Goal: Task Accomplishment & Management: Manage account settings

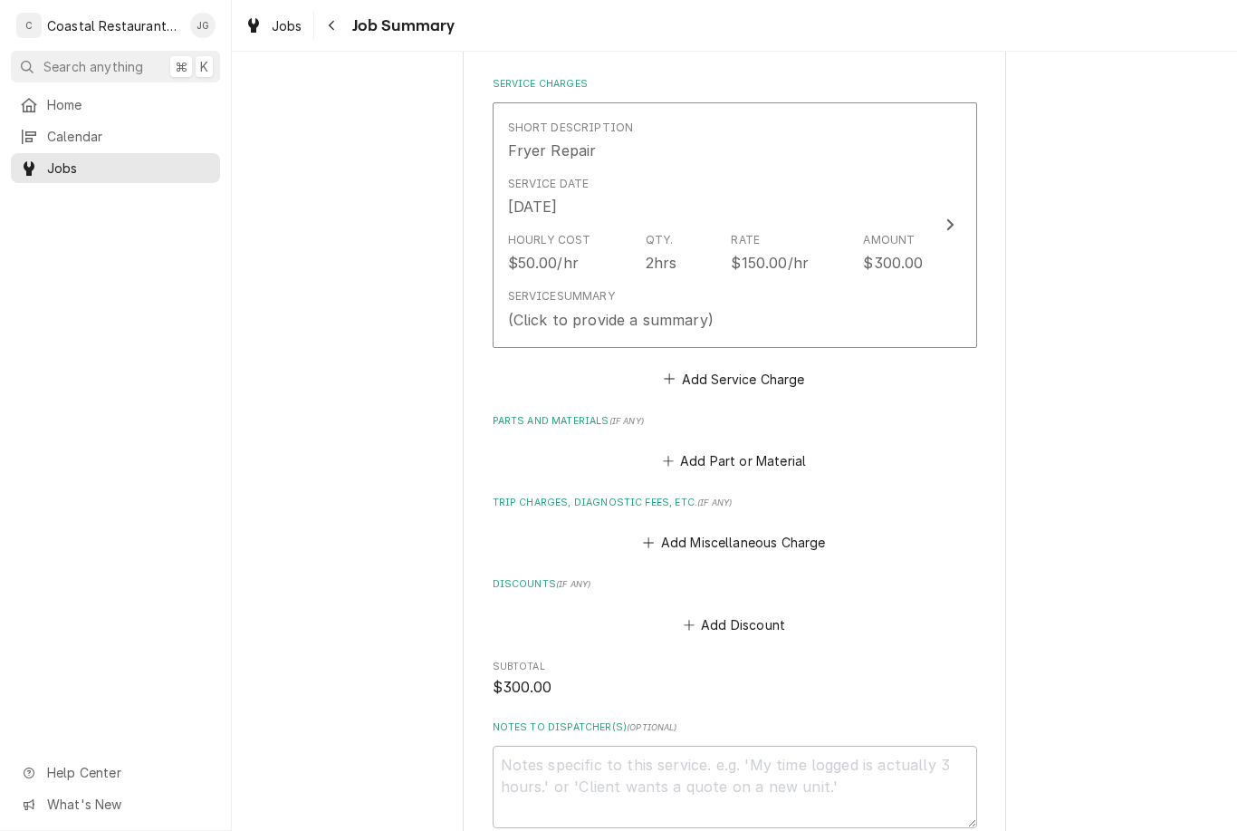
scroll to position [418, 0]
click at [670, 527] on button "Add Miscellaneous Charge" at bounding box center [734, 539] width 188 height 25
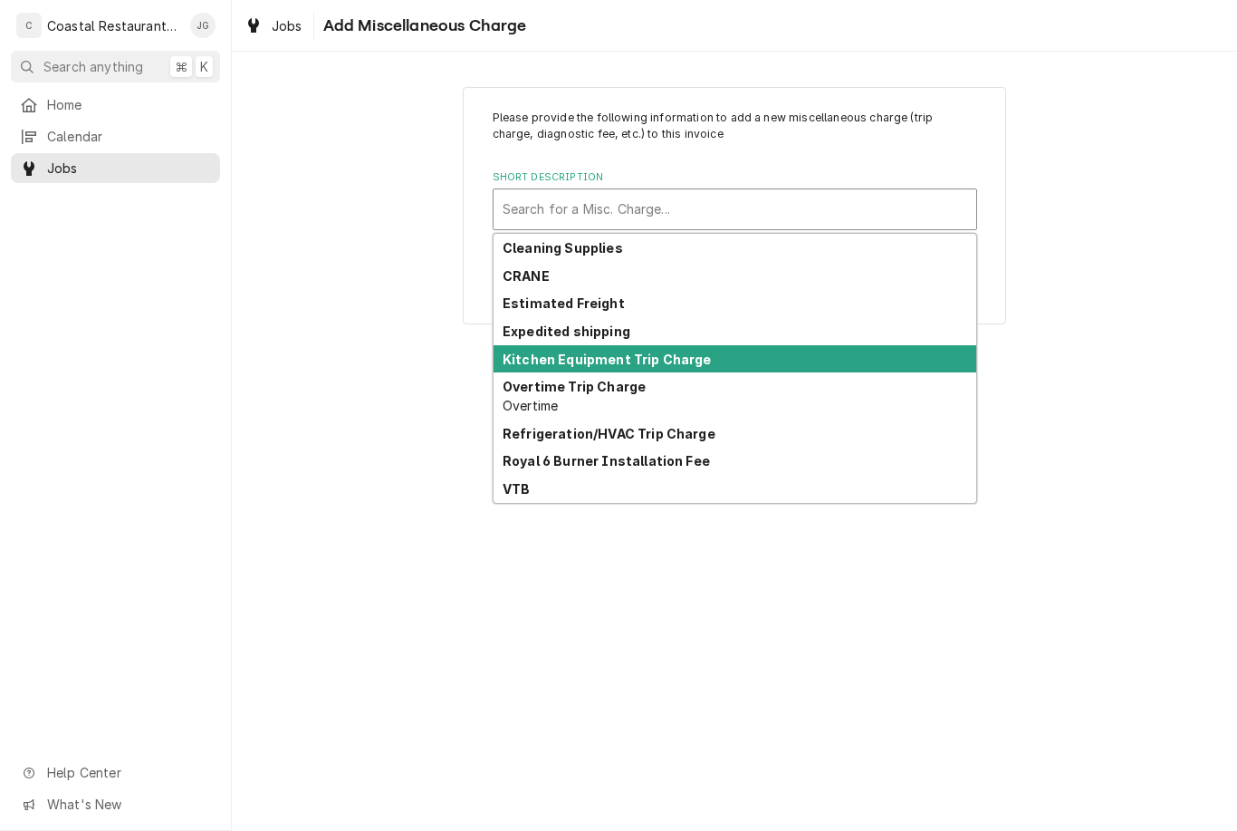
click at [721, 366] on div "Kitchen Equipment Trip Charge" at bounding box center [735, 359] width 483 height 28
type textarea "x"
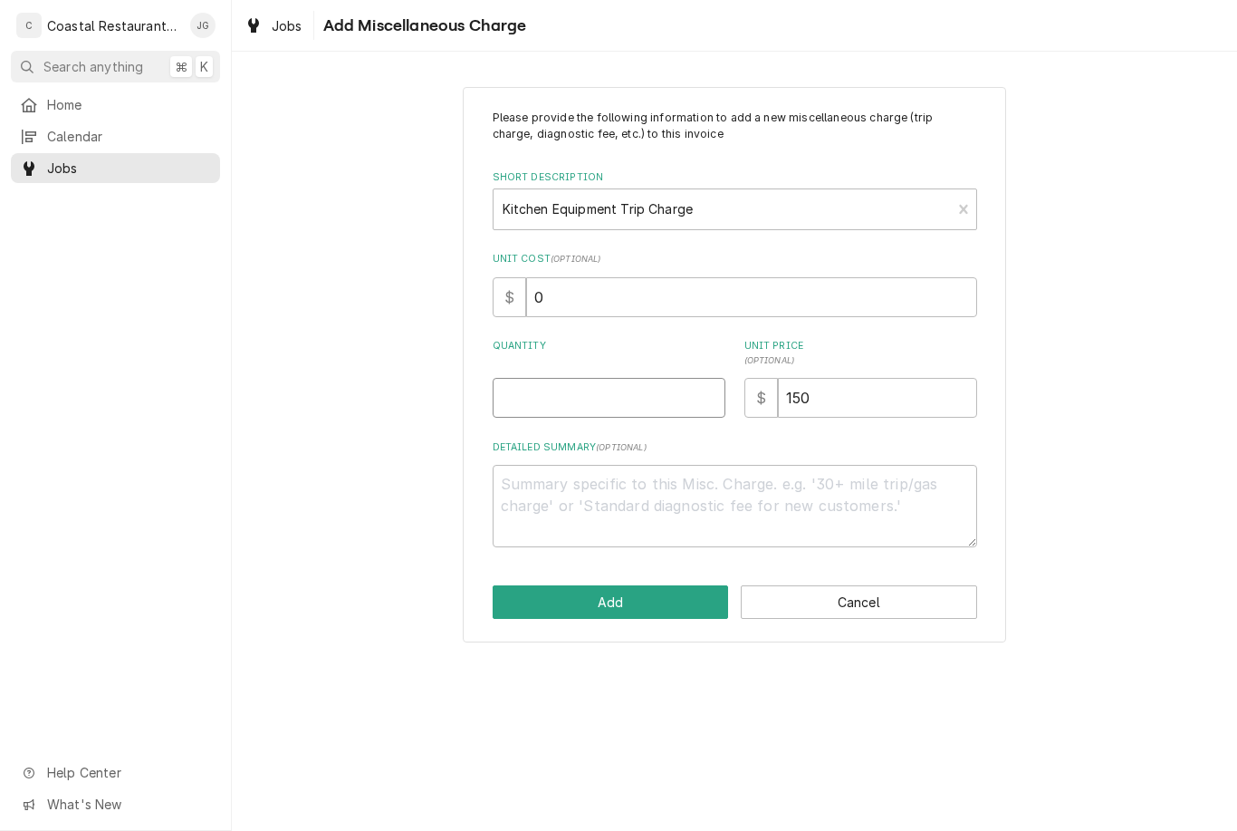
click at [583, 399] on input "Quantity" at bounding box center [609, 398] width 233 height 40
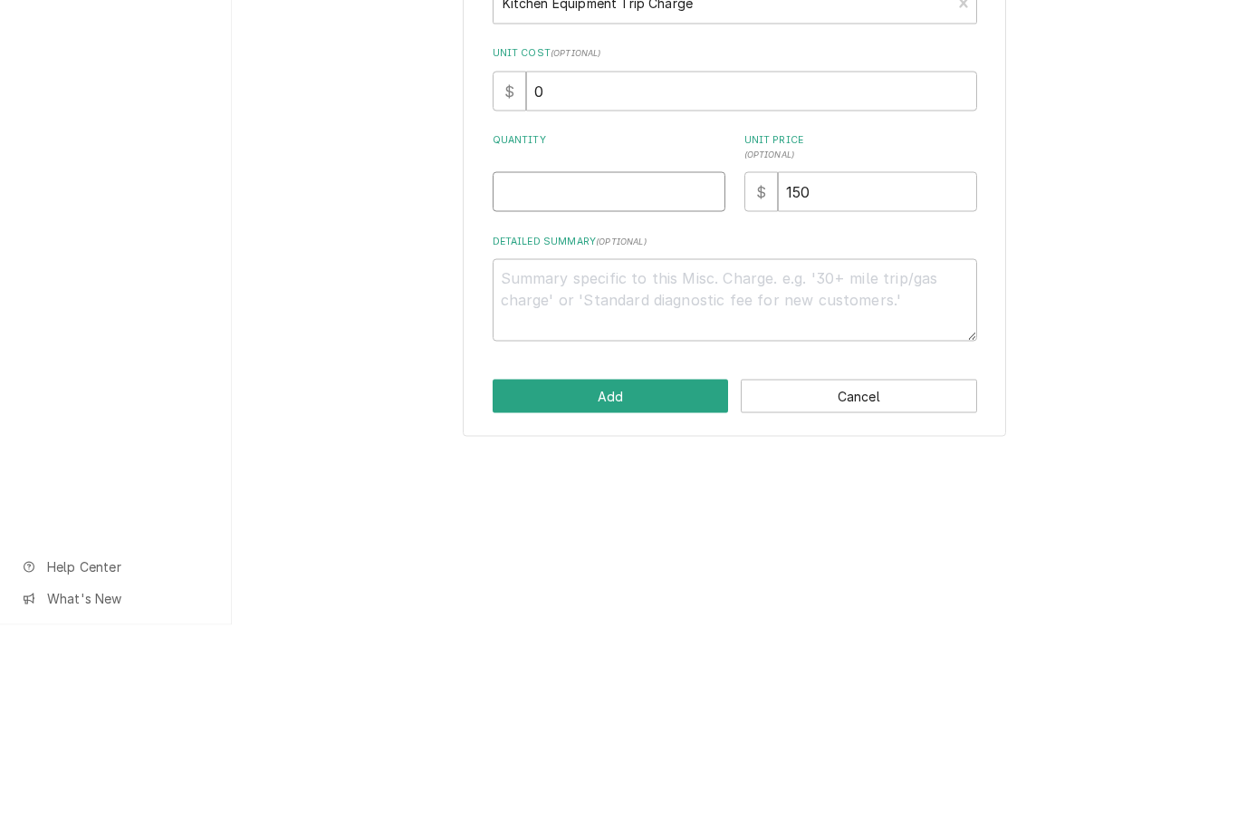
type input "1"
type textarea "x"
type input "1"
click at [1132, 265] on div "Please provide the following information to add a new miscellaneous charge (tri…" at bounding box center [734, 364] width 1005 height 587
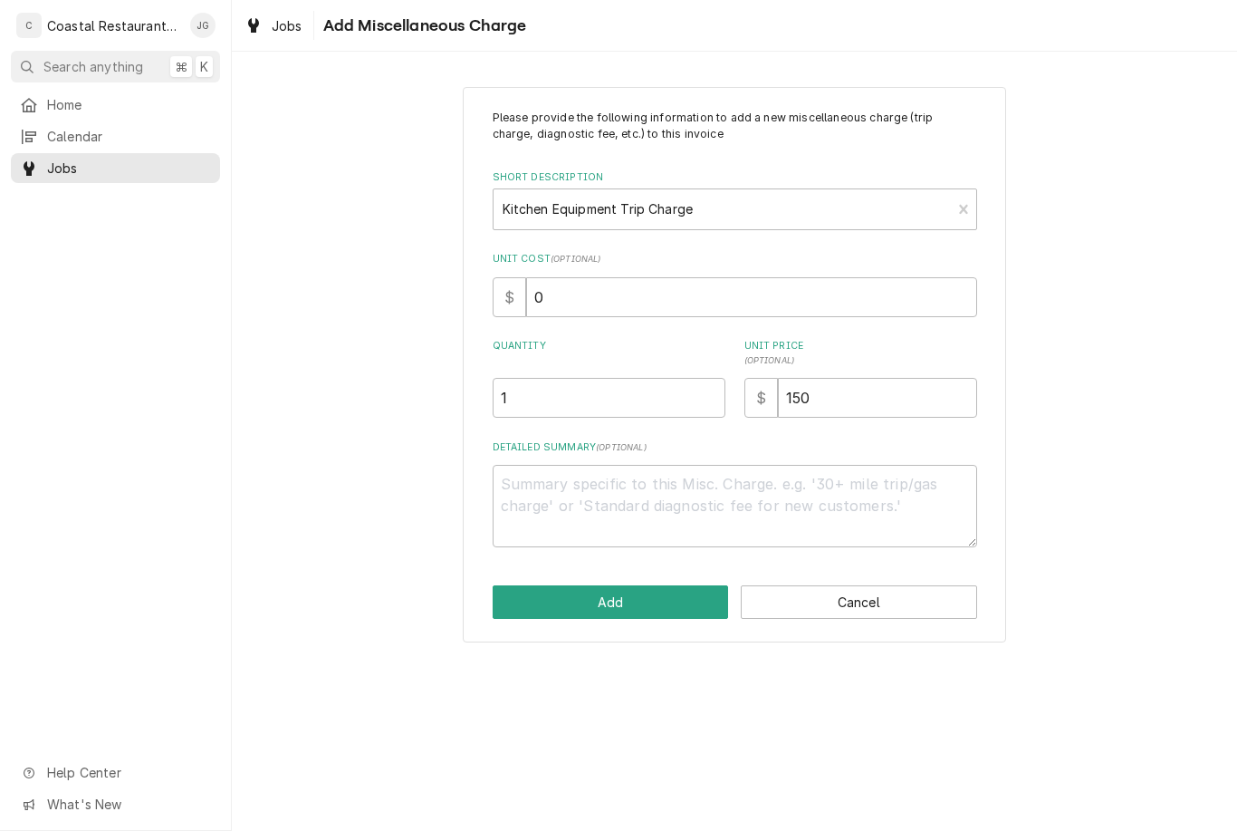
click at [659, 607] on button "Add" at bounding box center [611, 602] width 236 height 34
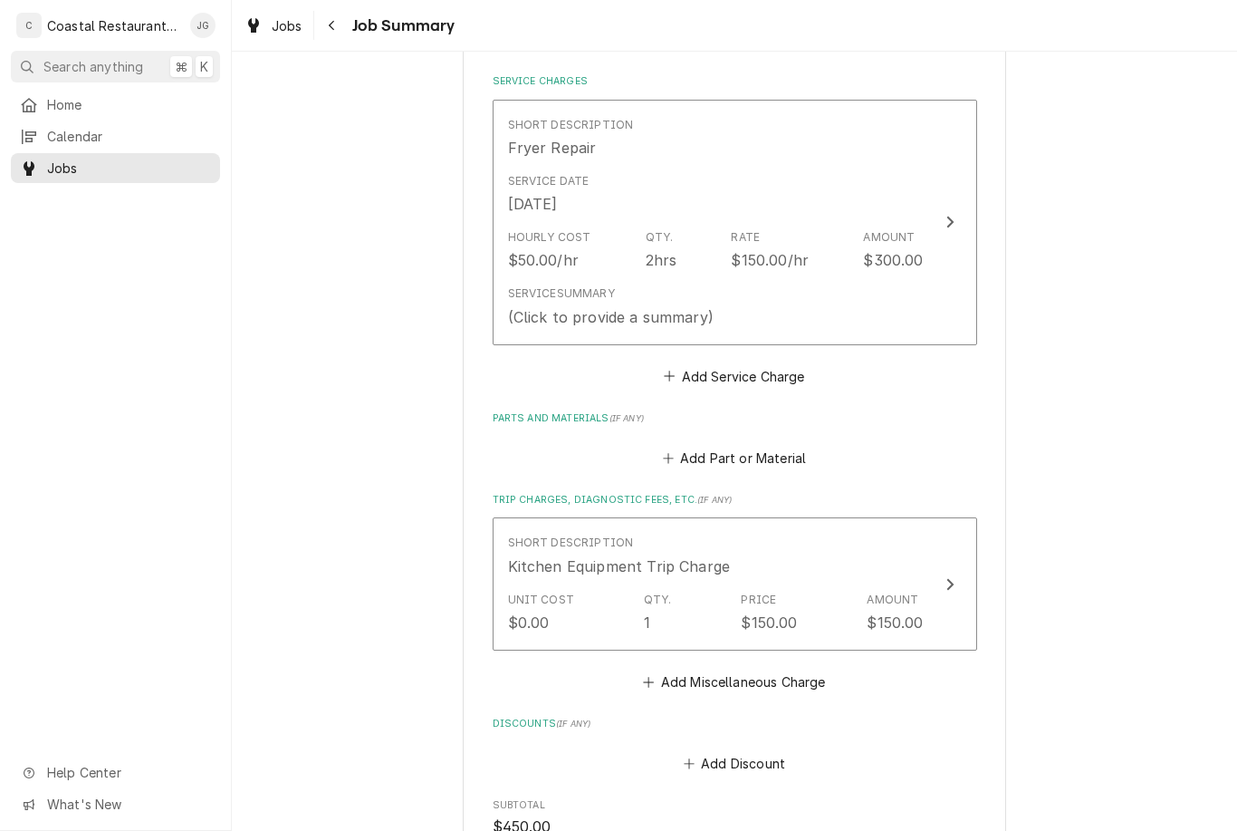
click at [806, 299] on div "Service Summary (Click to provide a summary)" at bounding box center [716, 306] width 416 height 56
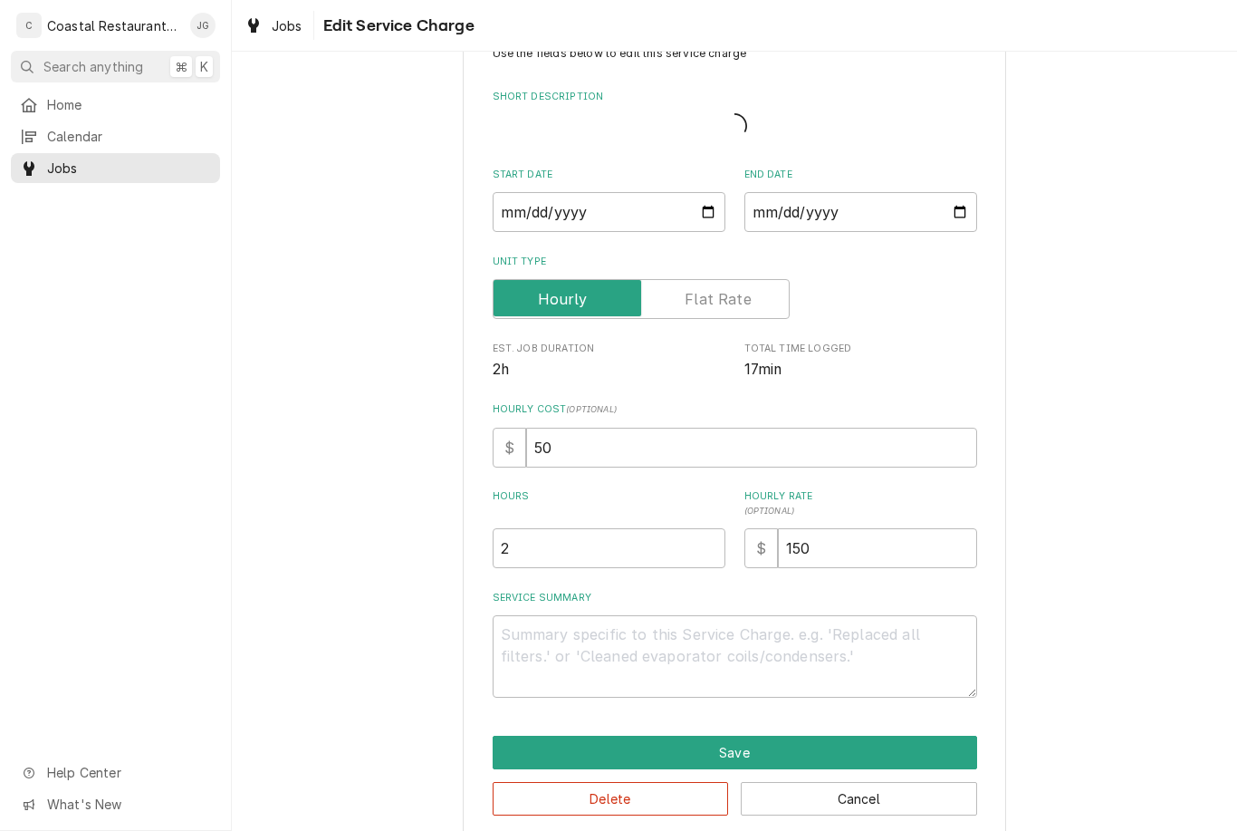
type textarea "x"
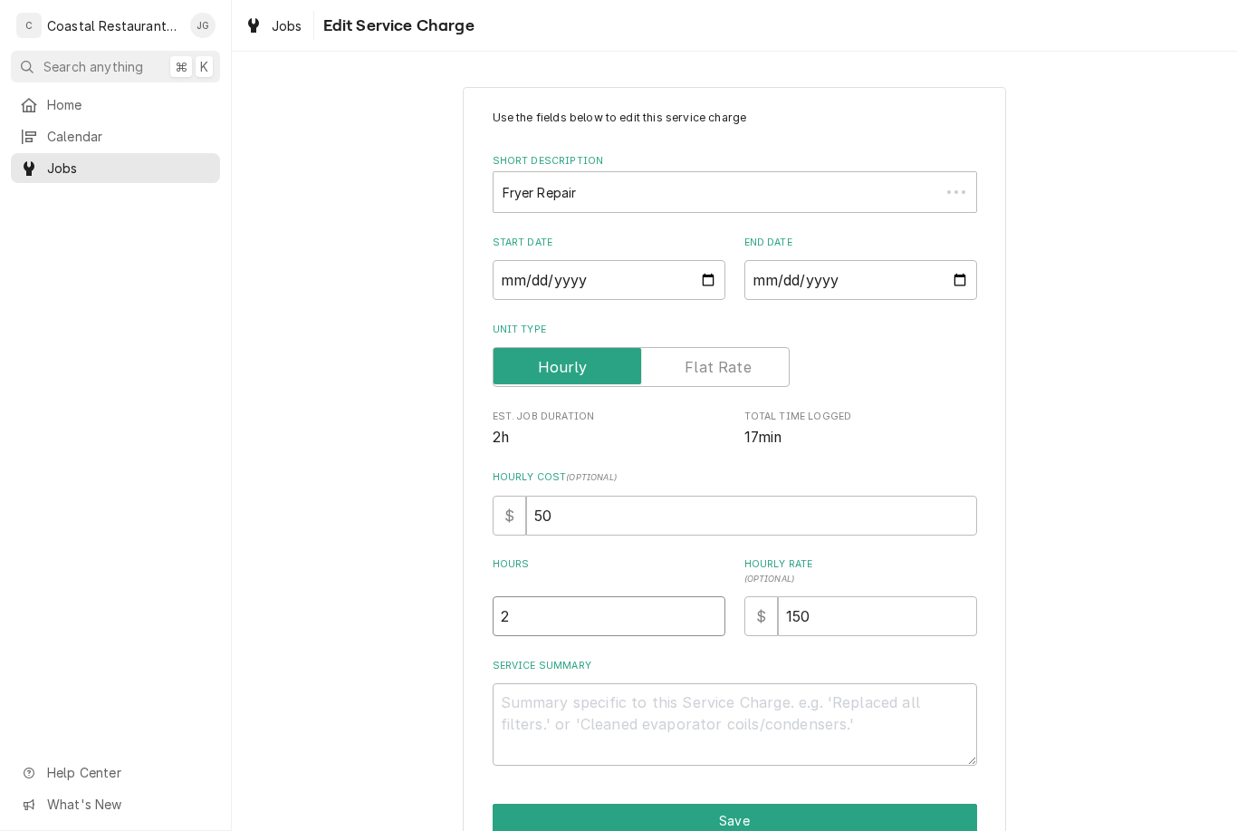
click at [644, 633] on input "2" at bounding box center [609, 616] width 233 height 40
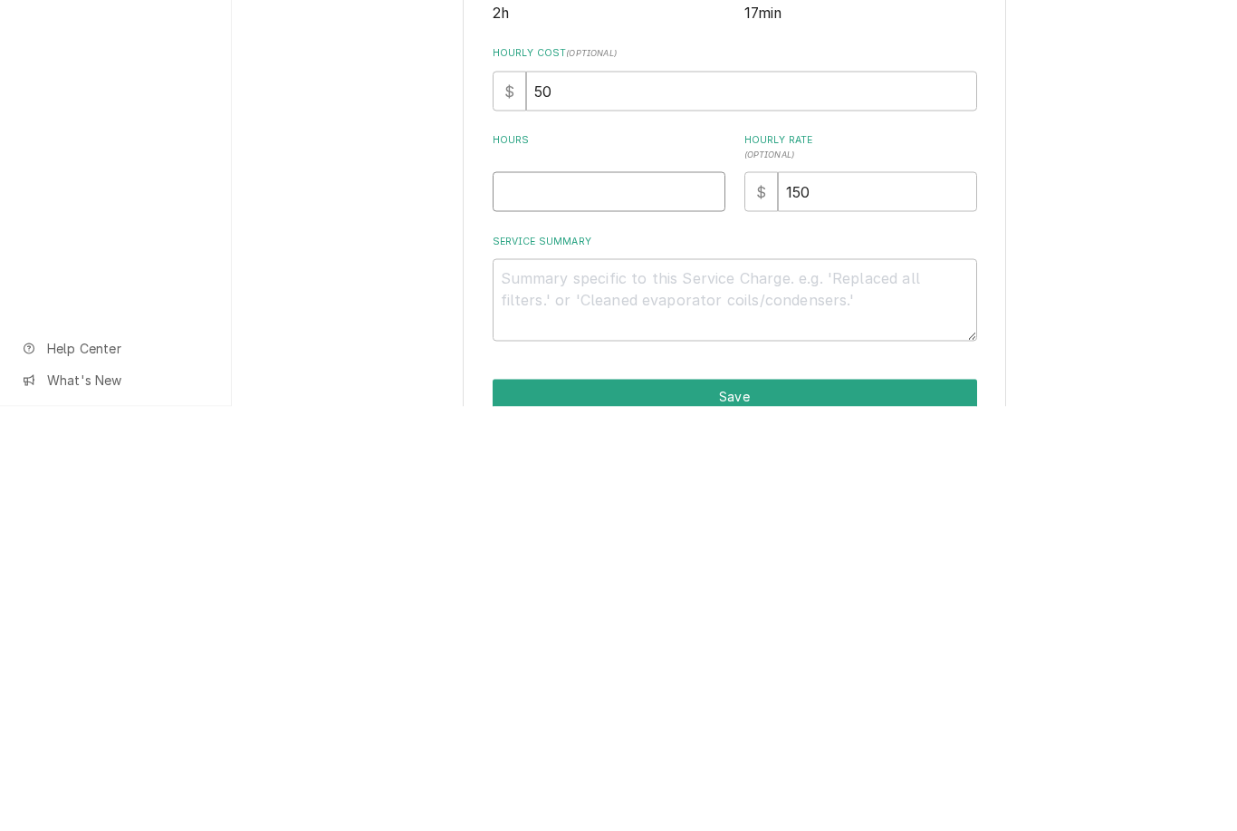
type textarea "x"
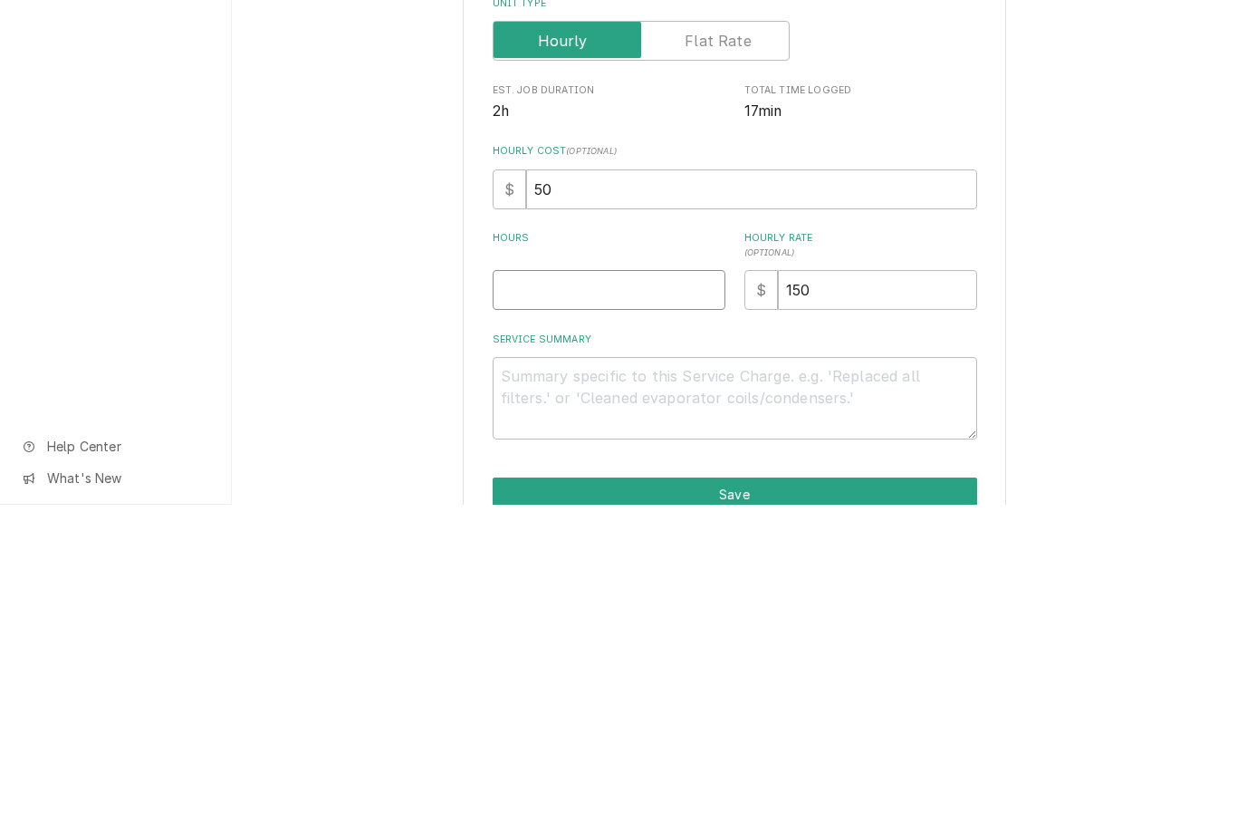
type input "1"
type textarea "x"
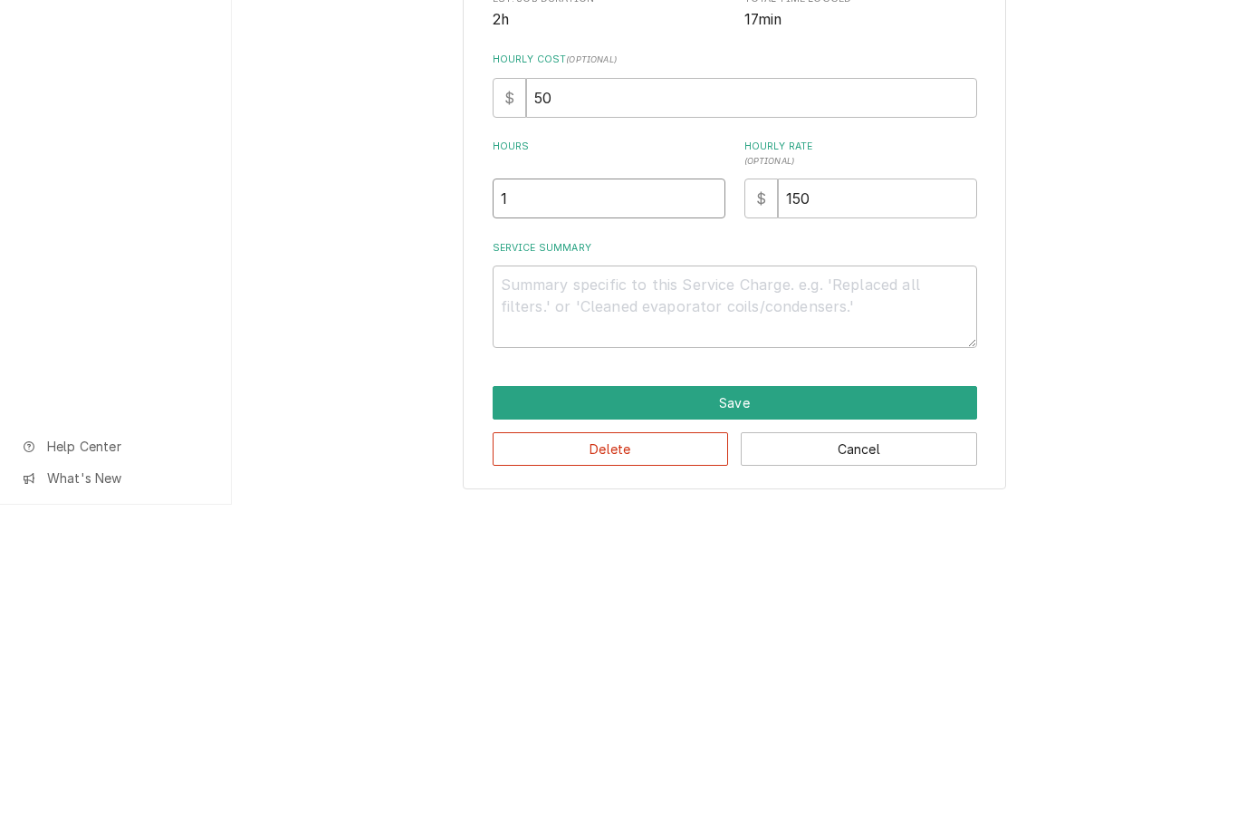
scroll to position [91, 0]
type input "1"
click at [643, 592] on textarea "Service Summary" at bounding box center [735, 633] width 485 height 82
type textarea "x"
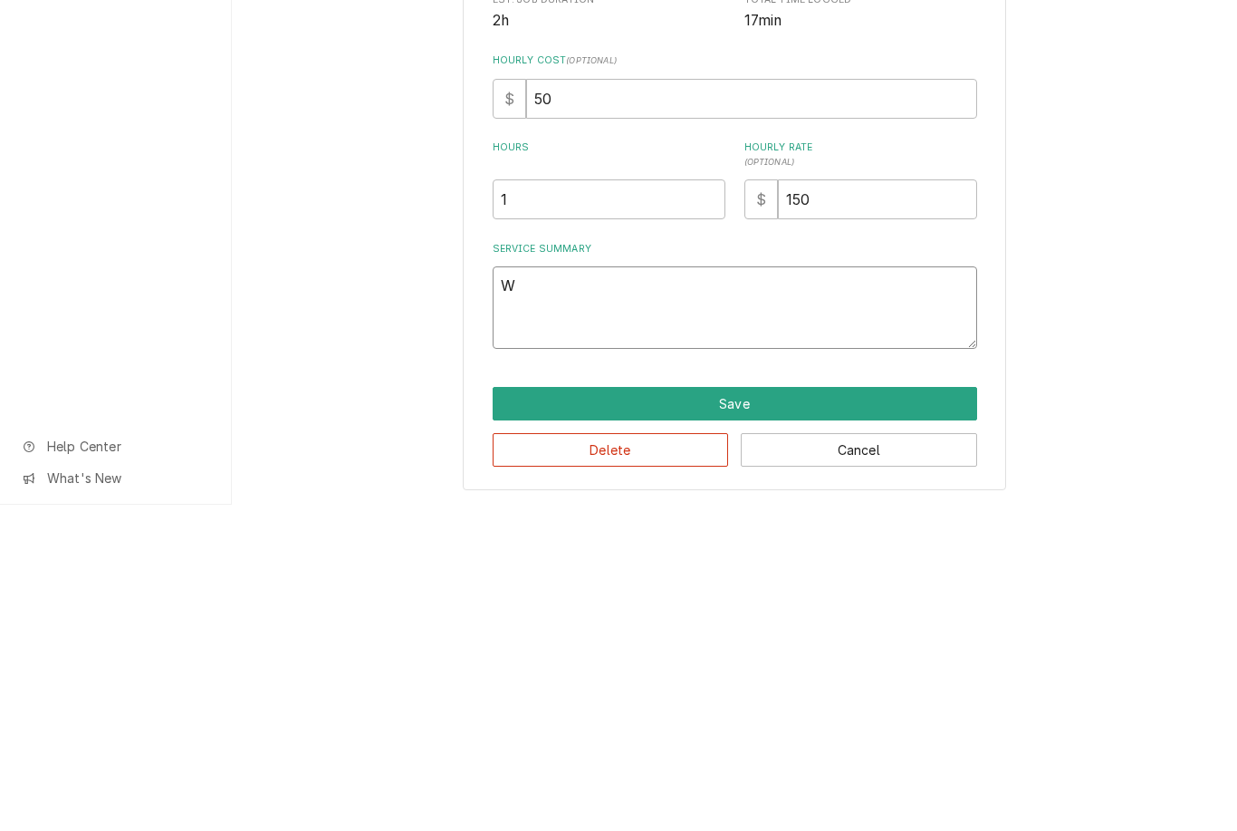
type textarea "Wi"
type textarea "x"
type textarea "Wil"
type textarea "x"
type textarea "Will"
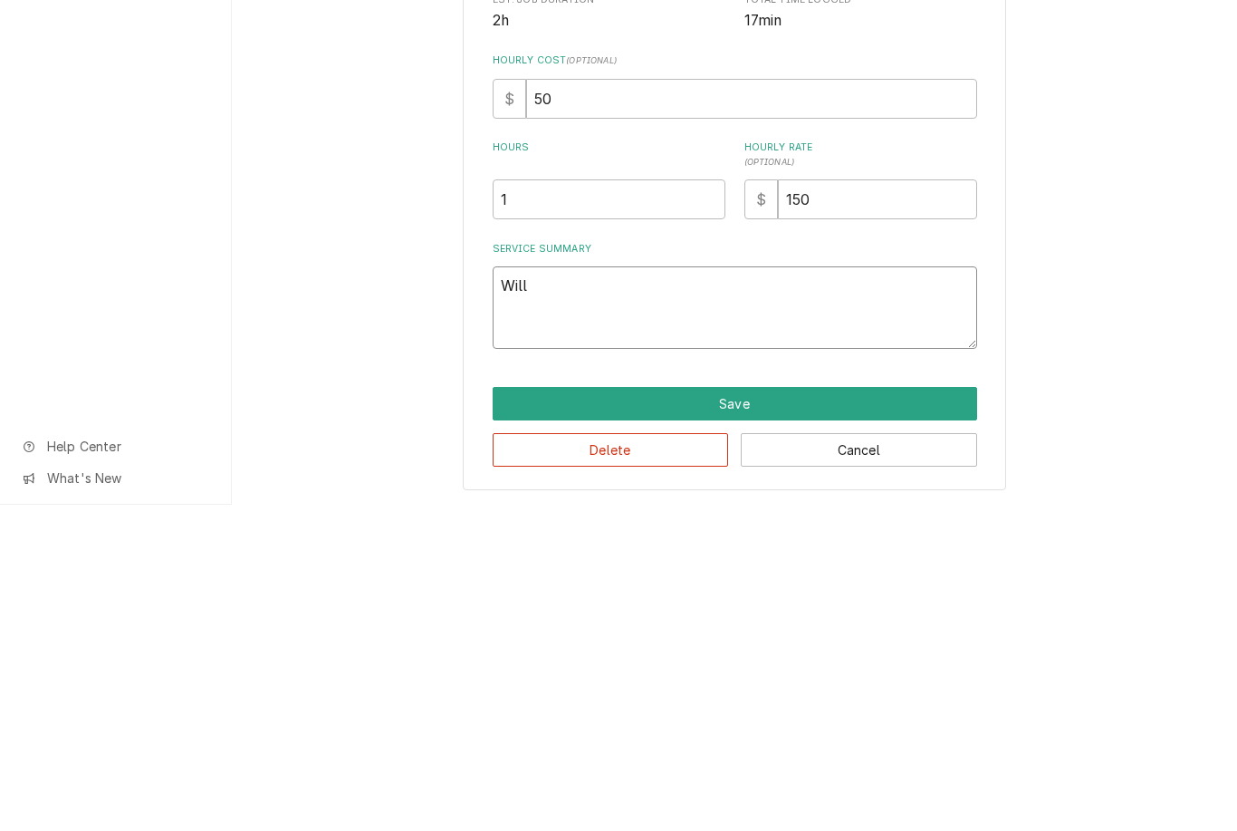
type textarea "x"
type textarea "Will"
type textarea "x"
type textarea "Wil"
type textarea "x"
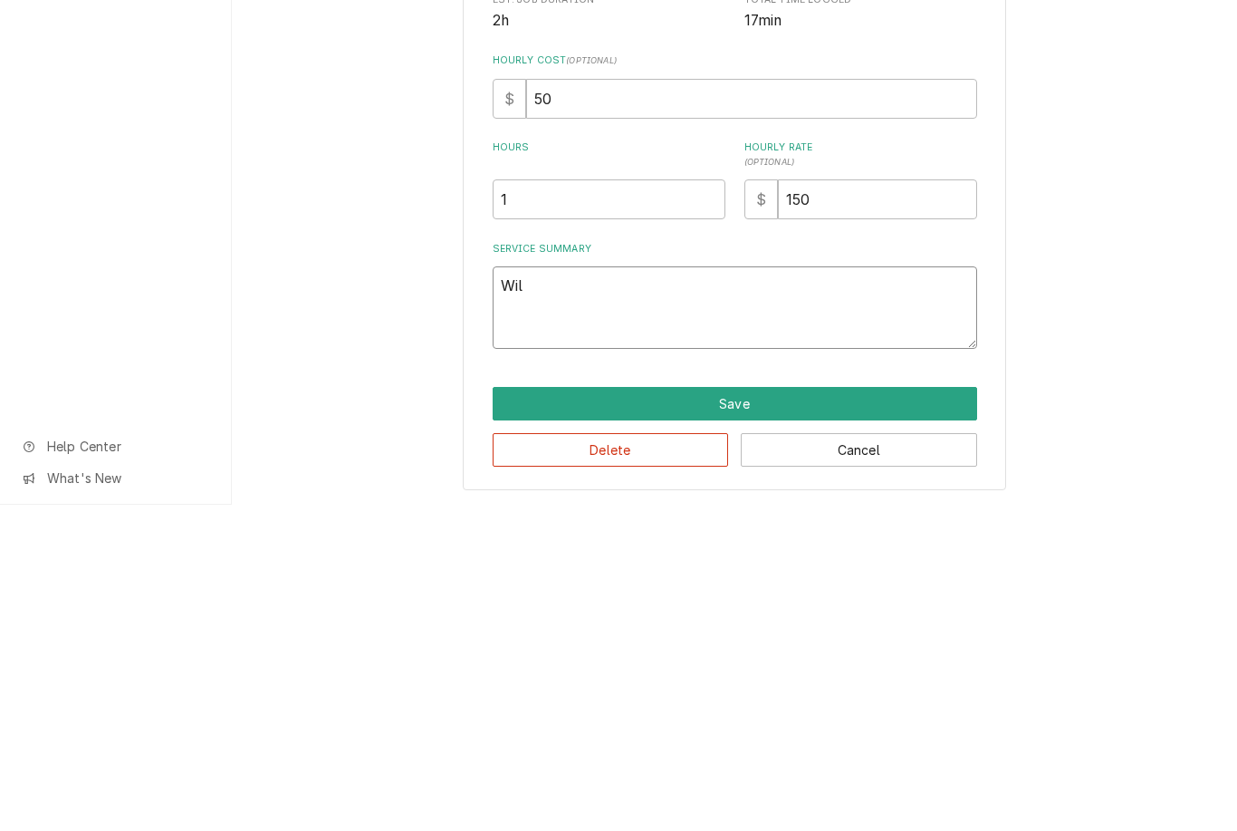
type textarea "Wi"
type textarea "x"
type textarea "W"
type textarea "x"
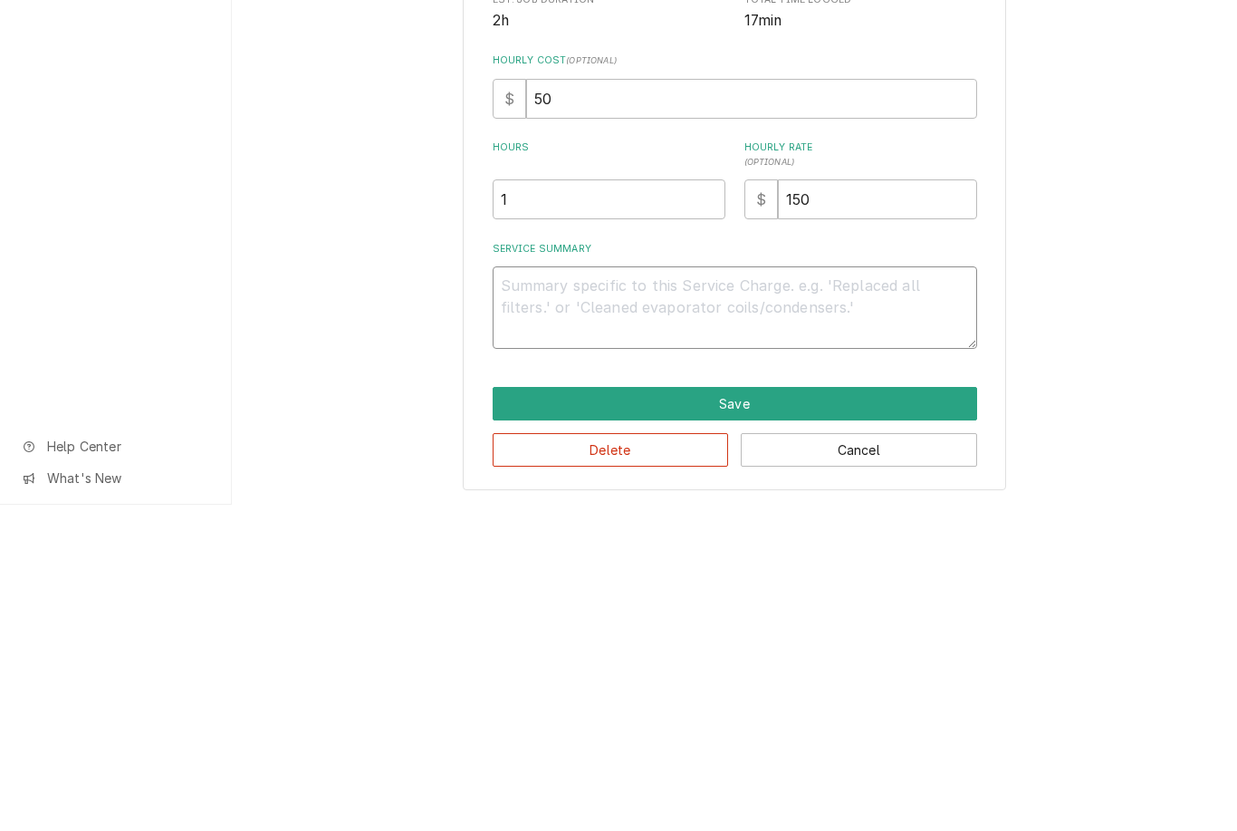
type textarea "Ar"
type textarea "x"
type textarea "Arri"
type textarea "x"
type textarea "Arrive"
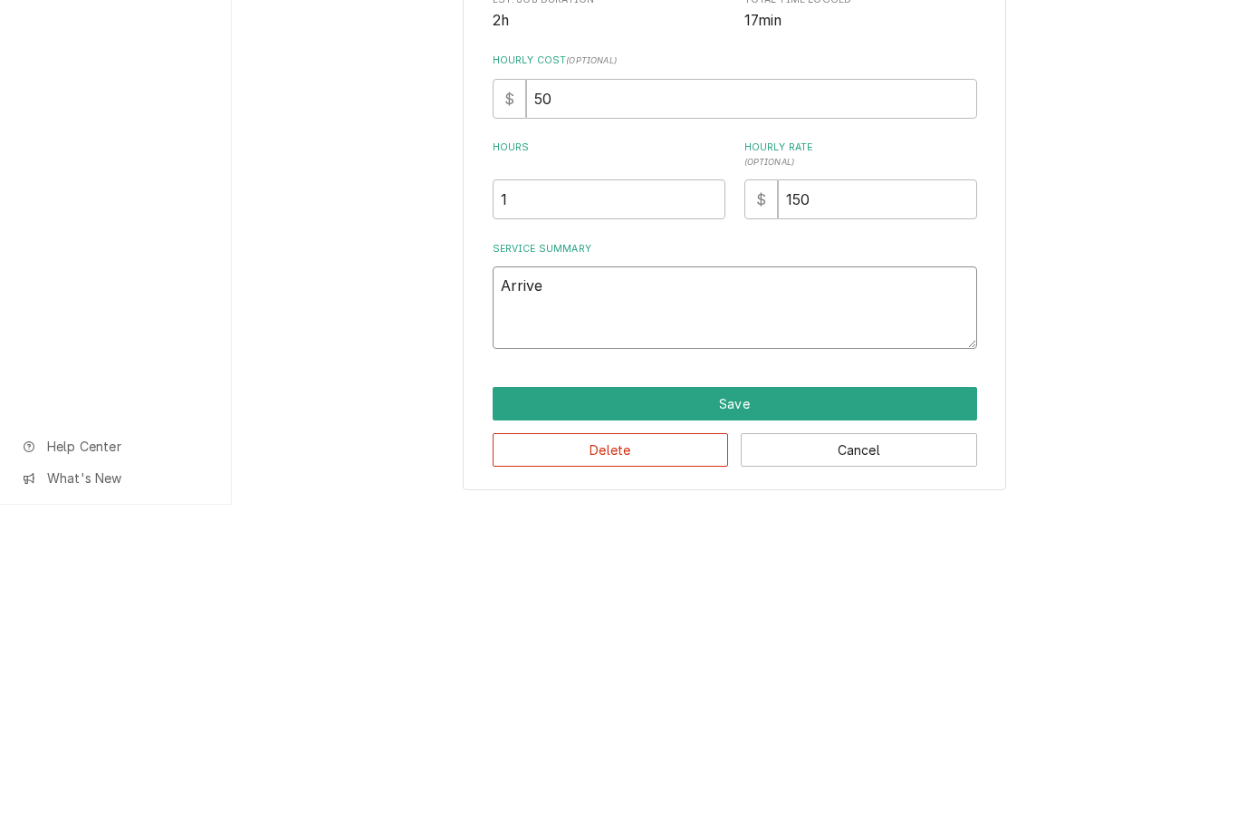
type textarea "x"
type textarea "Arrived"
type textarea "x"
type textarea "Arrived on"
type textarea "x"
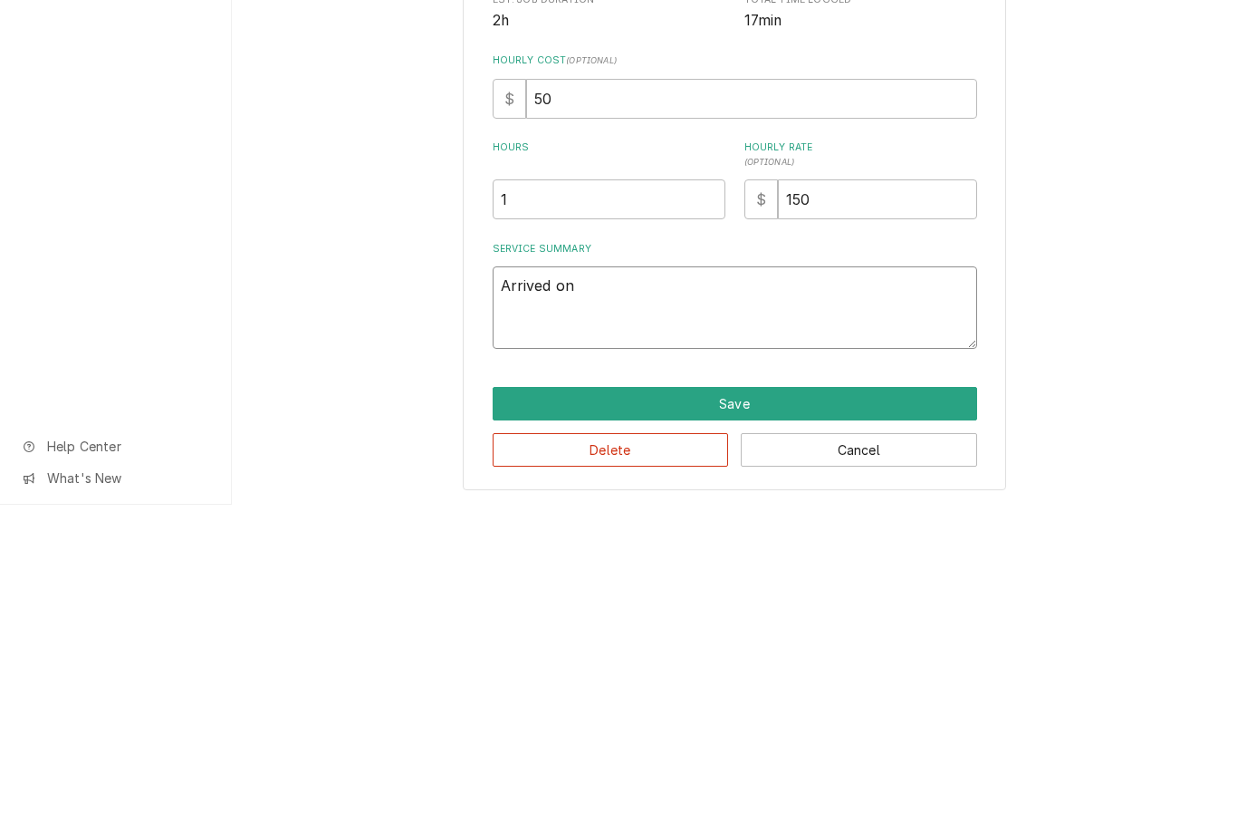
type textarea "Arrived on site"
type textarea "x"
type textarea "Arrived on site checked"
type textarea "x"
type textarea "Arrived on site checked in with"
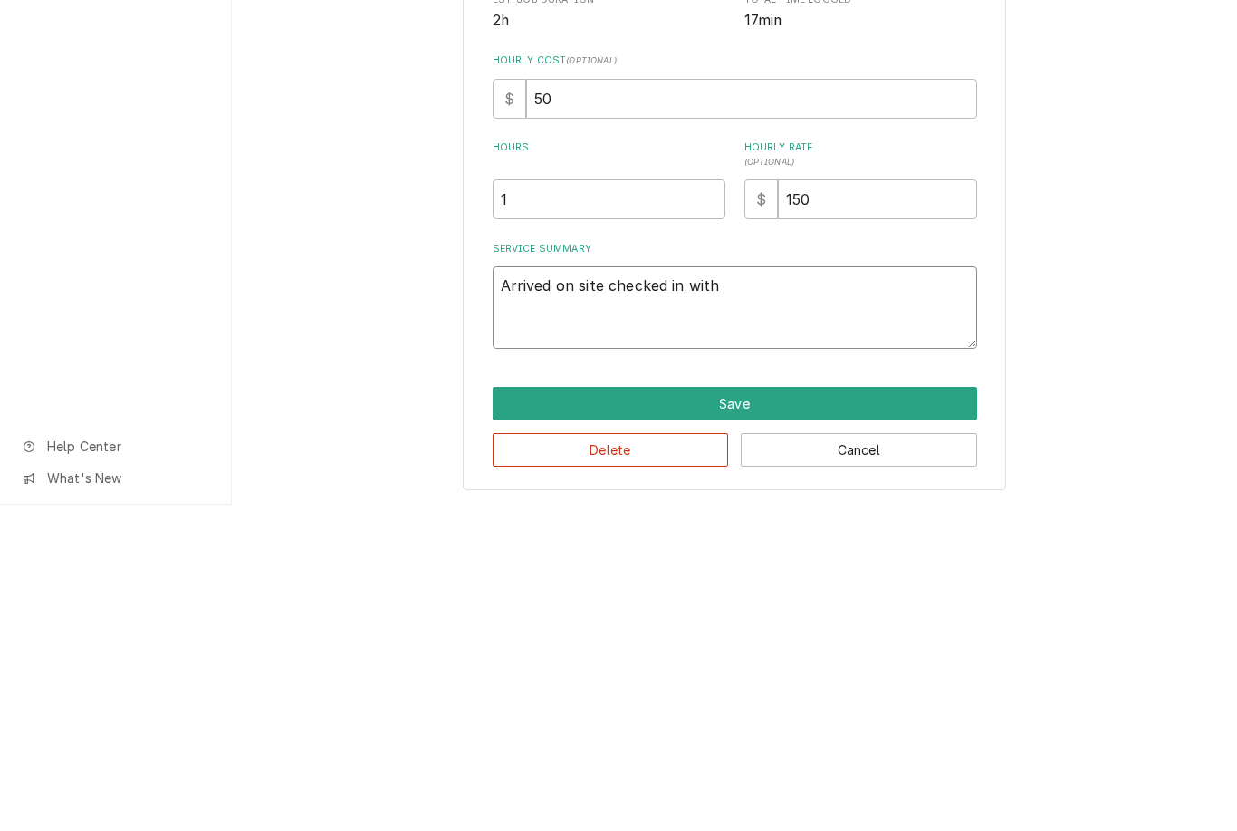
type textarea "x"
type textarea "Arrived on site checked in with Chef"
type textarea "x"
type textarea "Arrived on site checked in with Chef he says"
type textarea "x"
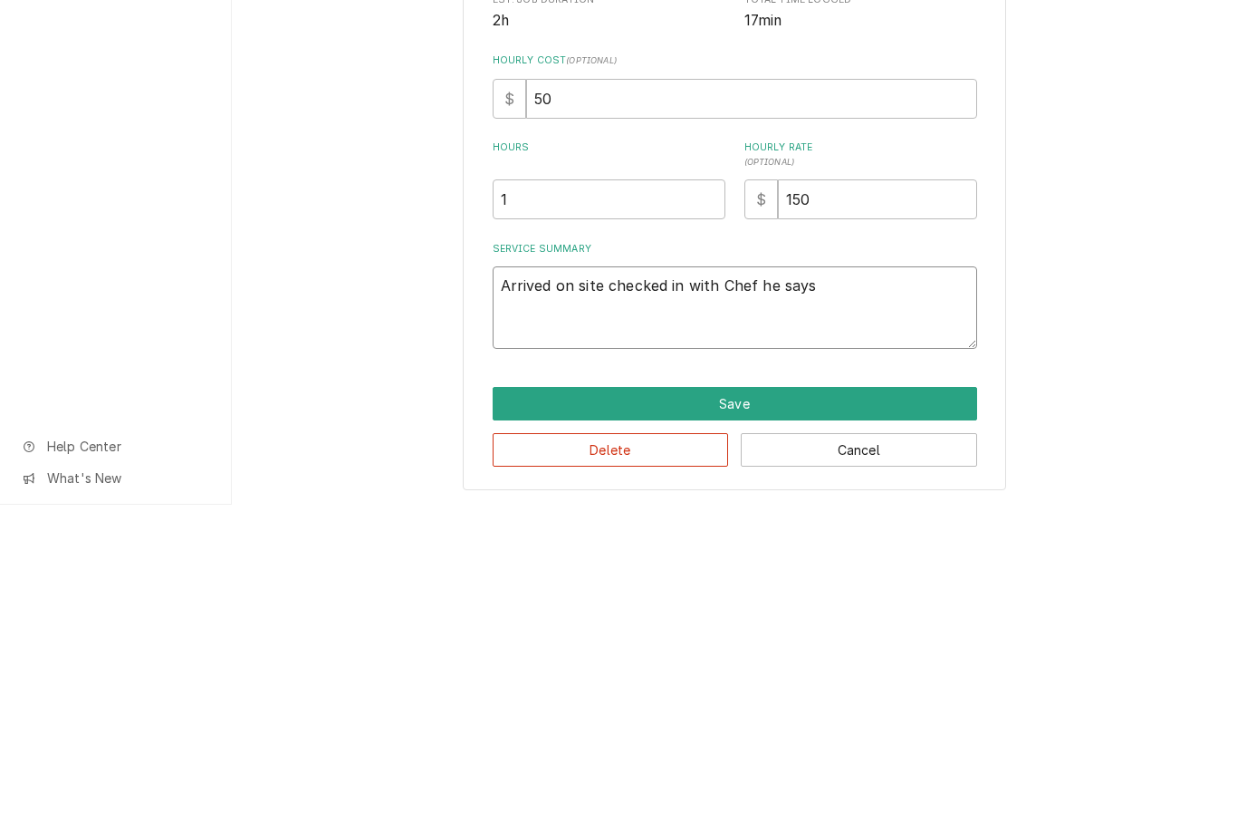
type textarea "Arrived on site checked in with Chef. He says that"
type textarea "x"
type textarea "Arrived on site checked in with Chef. He says that unit."
type textarea "x"
type textarea "Arrived on site checked in with Chef. He says that unit is"
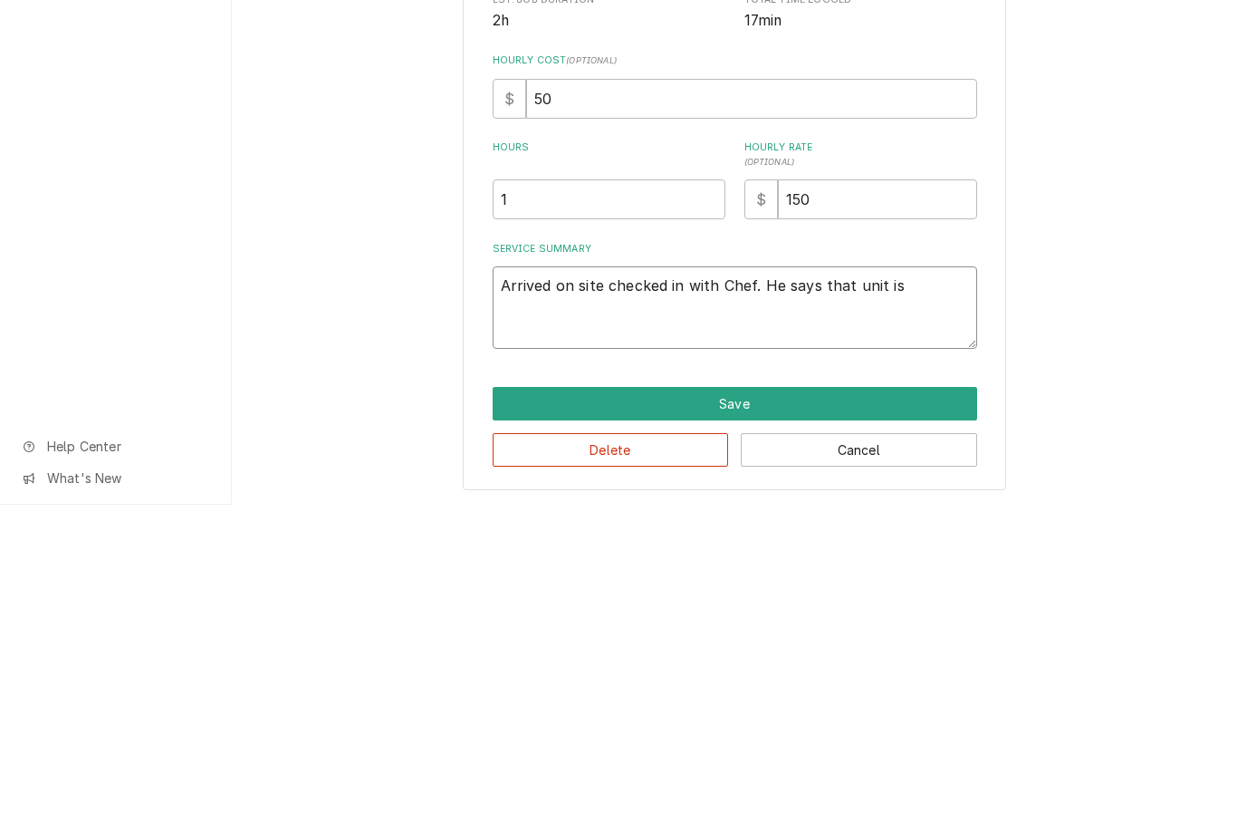
type textarea "x"
type textarea "Arrived on site checked in with Chef. He says that unit is inter"
type textarea "x"
type textarea "Arrived on site checked in with Chef. He says that unit is intermittent."
type textarea "x"
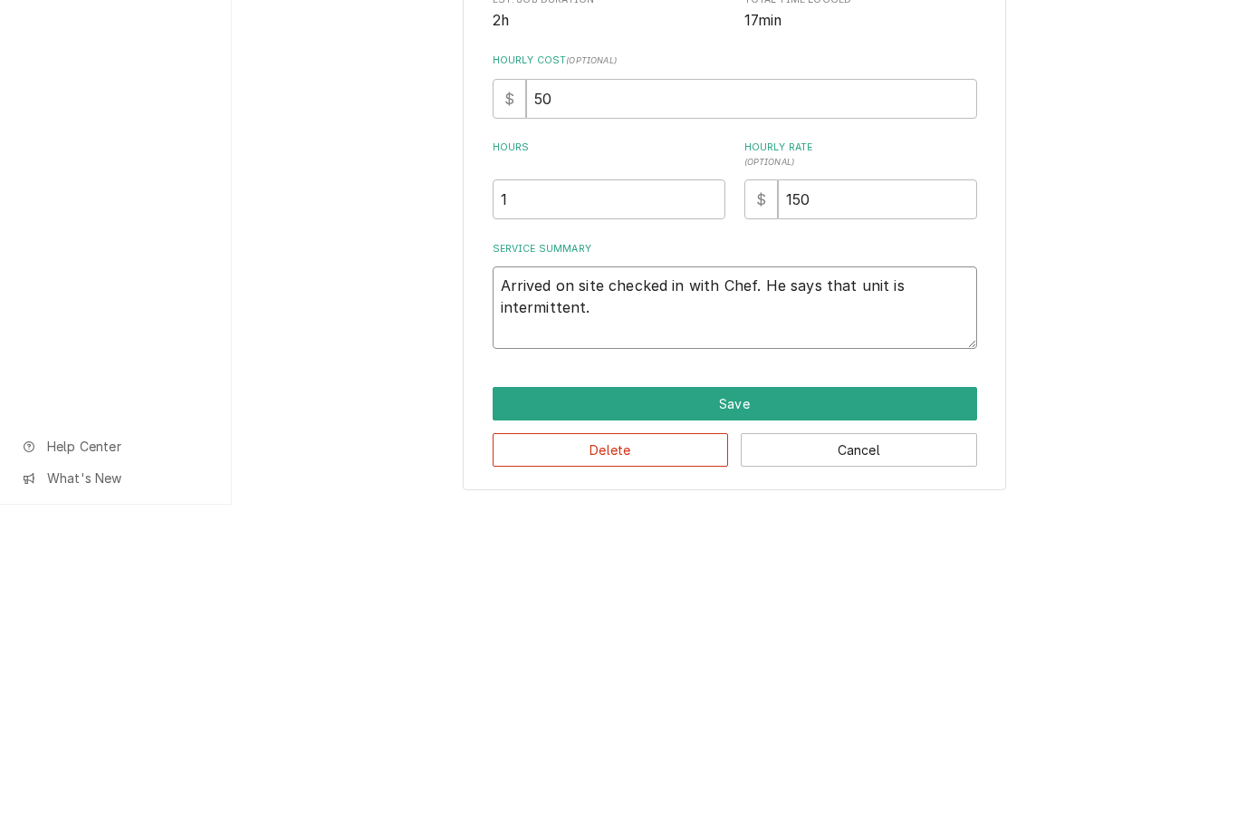
type textarea "Arrived on site checked in with Chef. He says that unit is intermittently."
type textarea "x"
type textarea "Arrived on site checked in with Chef. He says that unit is intermittently comin…"
type textarea "x"
type textarea "Arrived on site checked in with Chef. He says that unit is intermittently comin…"
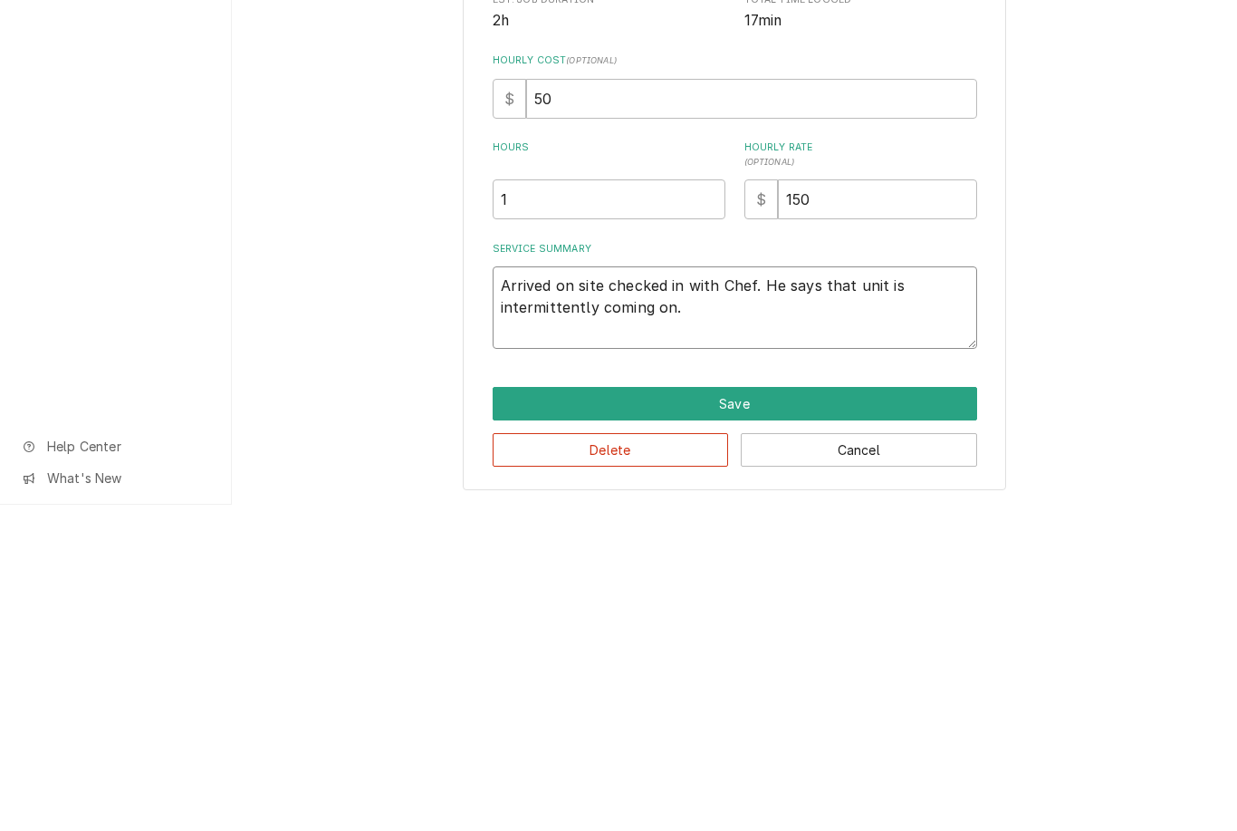
type textarea "x"
type textarea "Arrived on site checked in with Chef. He says that unit is intermittently comin…"
type textarea "x"
type textarea "Arrived on site checked in with Chef. He says that unit is intermittently comin…"
type textarea "x"
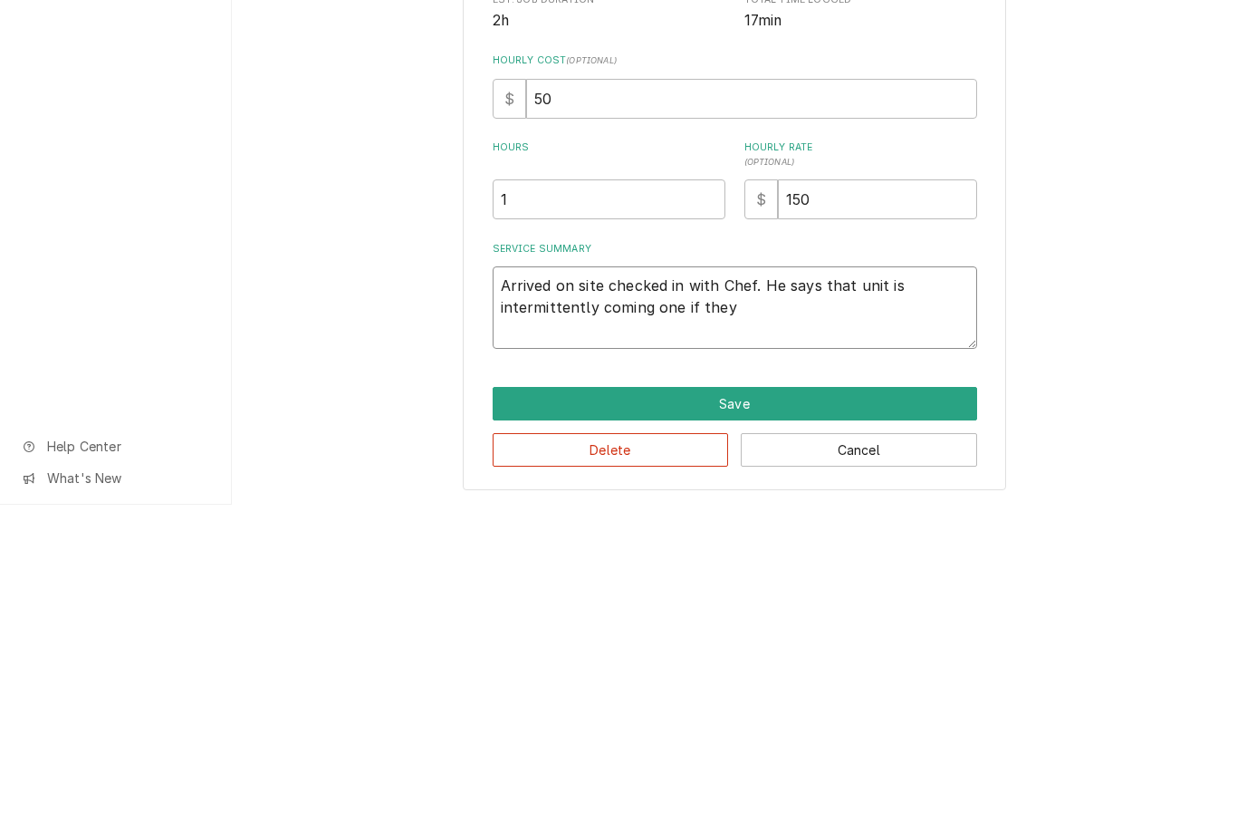
type textarea "Arrived on site checked in with Chef. He says that unit is intermittently comin…"
type textarea "x"
type textarea "Arrived on site checked in with Chef. He says that unit is intermittently comin…"
type textarea "x"
type textarea "Arrived on site checked in with Chef. He says that unit is intermittently comin…"
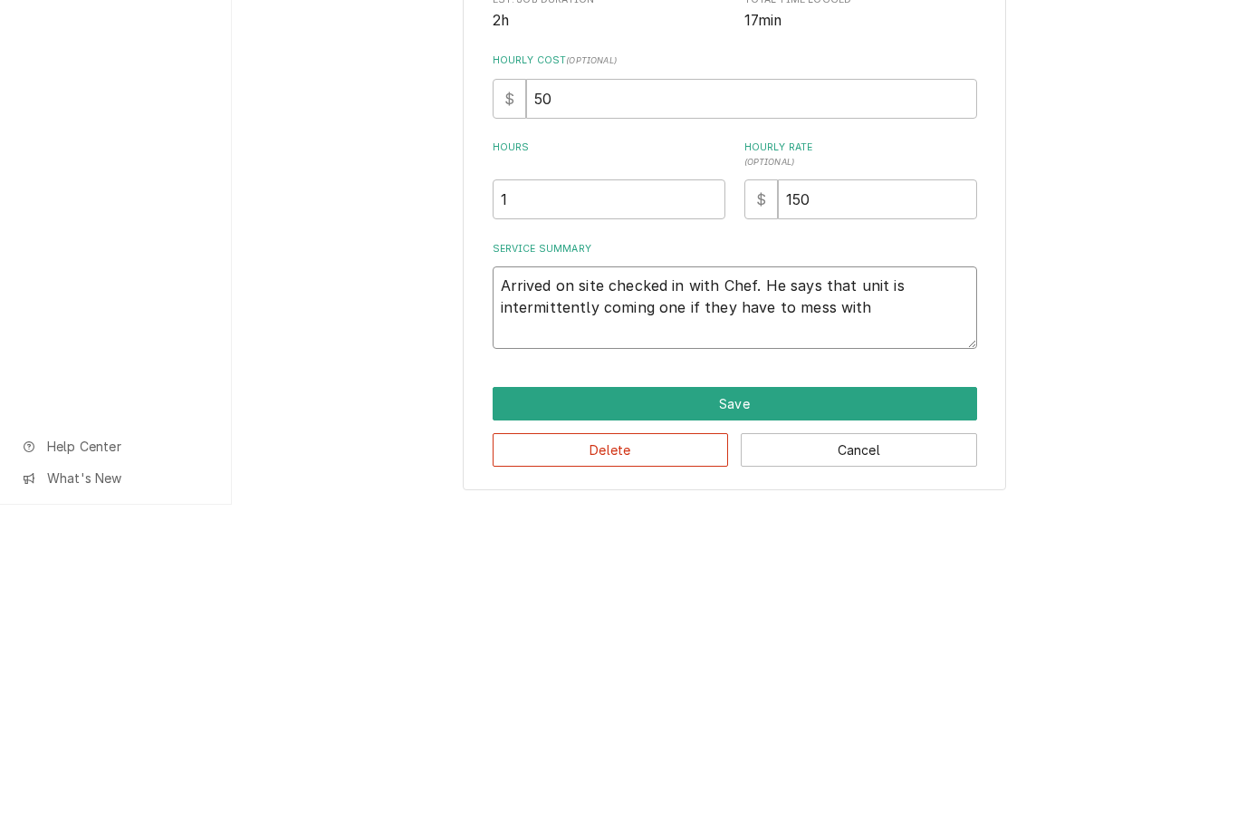
type textarea "x"
type textarea "Arrived on site checked in with Chef. He says that unit is intermittently comin…"
type textarea "x"
type textarea "Arrived on site checked in with Chef. He says that unit is intermittently comin…"
type textarea "x"
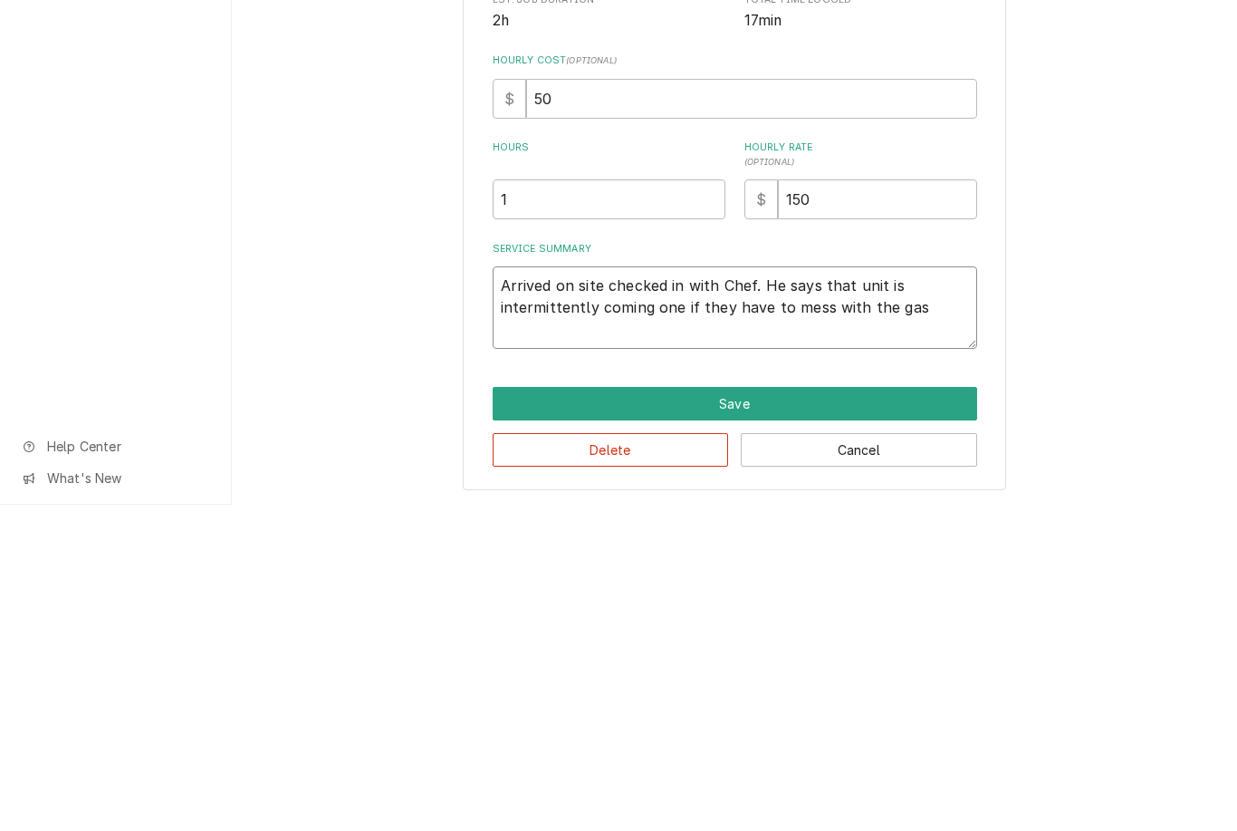
type textarea "Arrived on site checked in with Chef. He says that unit is intermittently comin…"
type textarea "x"
type textarea "Arrived on site checked in with Chef. He says that unit is intermittently comin…"
type textarea "x"
type textarea "Arrived on site checked in with Chef. He says that unit is intermittently comin…"
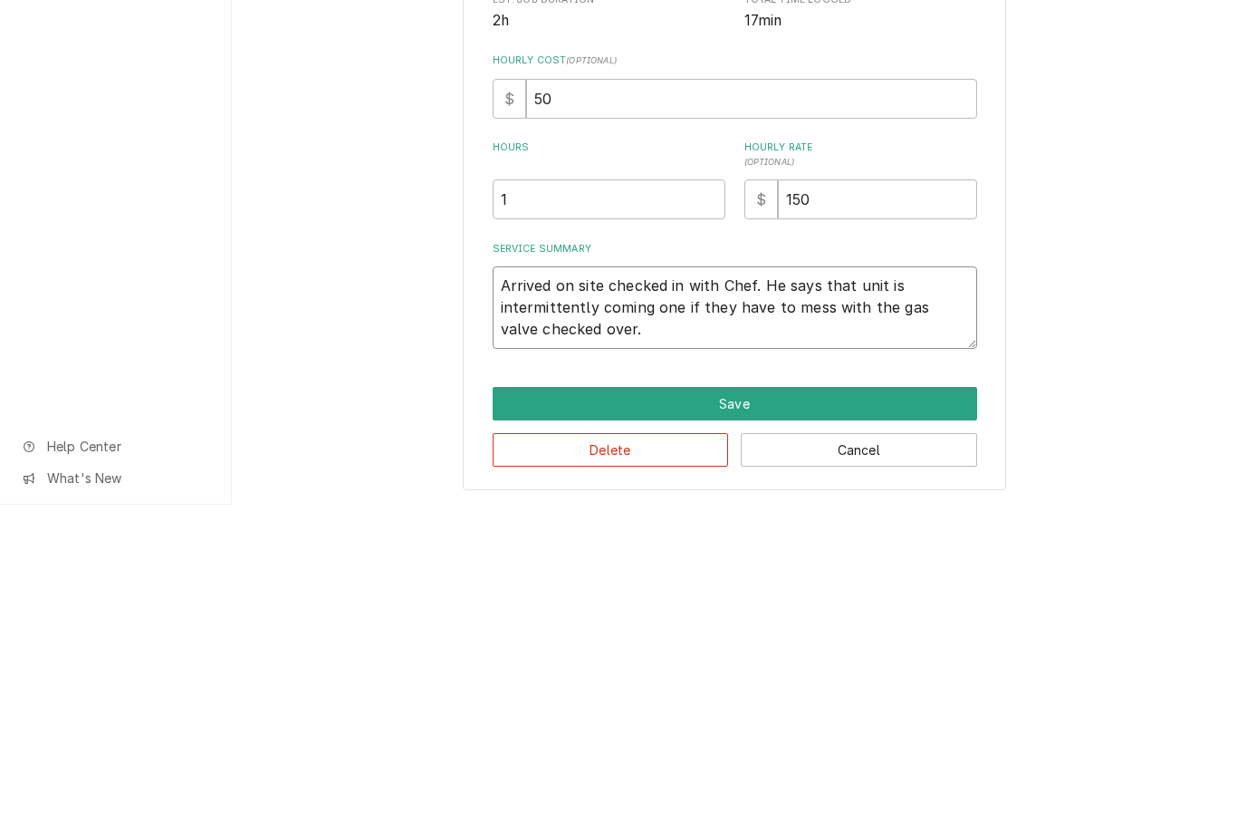
type textarea "x"
type textarea "Arrived on site checked in with Chef. He says that unit is intermittently comin…"
type textarea "x"
type textarea "Arrived on site checked in with Chef. He says that unit is intermittently comin…"
type textarea "x"
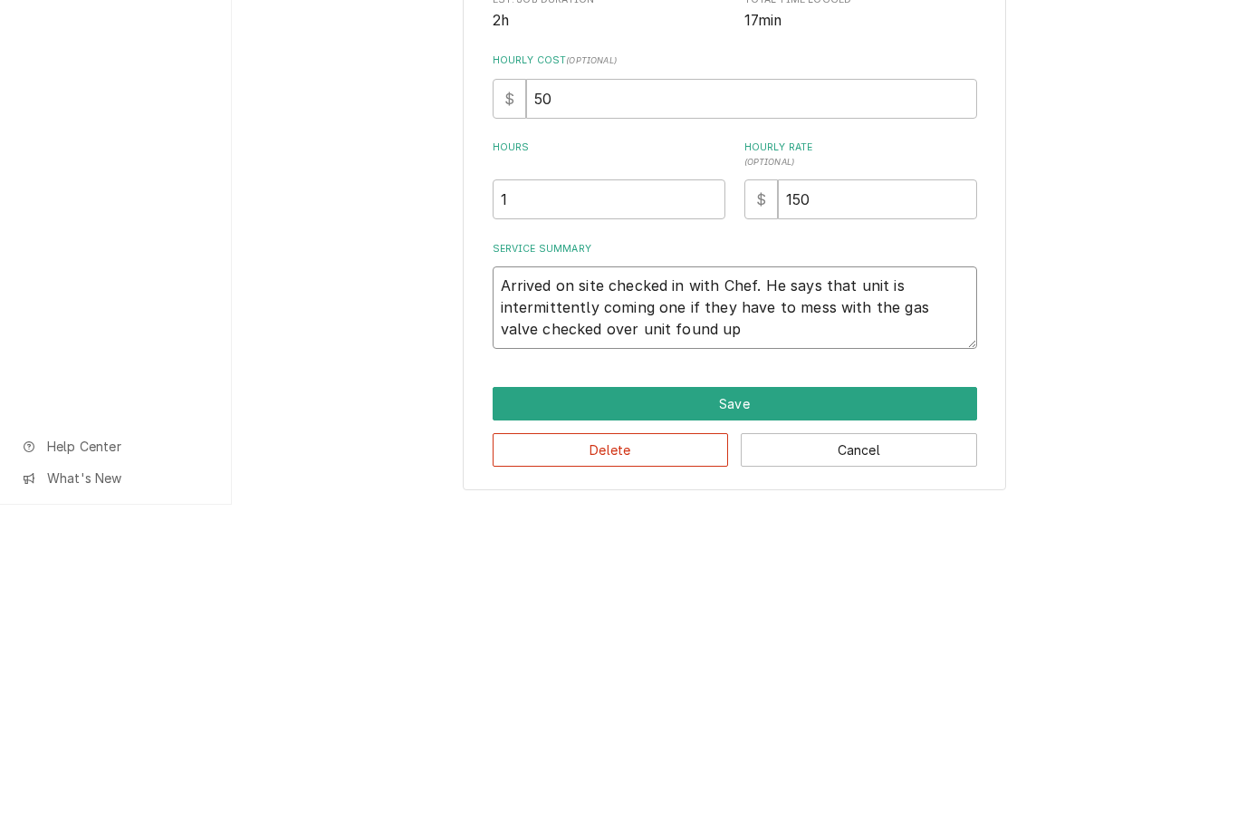
type textarea "Arrived on site checked in with Chef. He says that unit is intermittently comin…"
type textarea "x"
type textarea "Arrived on site checked in with Chef. He says that unit is intermittently comin…"
type textarea "x"
type textarea "Arrived on site checked in with Chef. He says that unit is intermittently comin…"
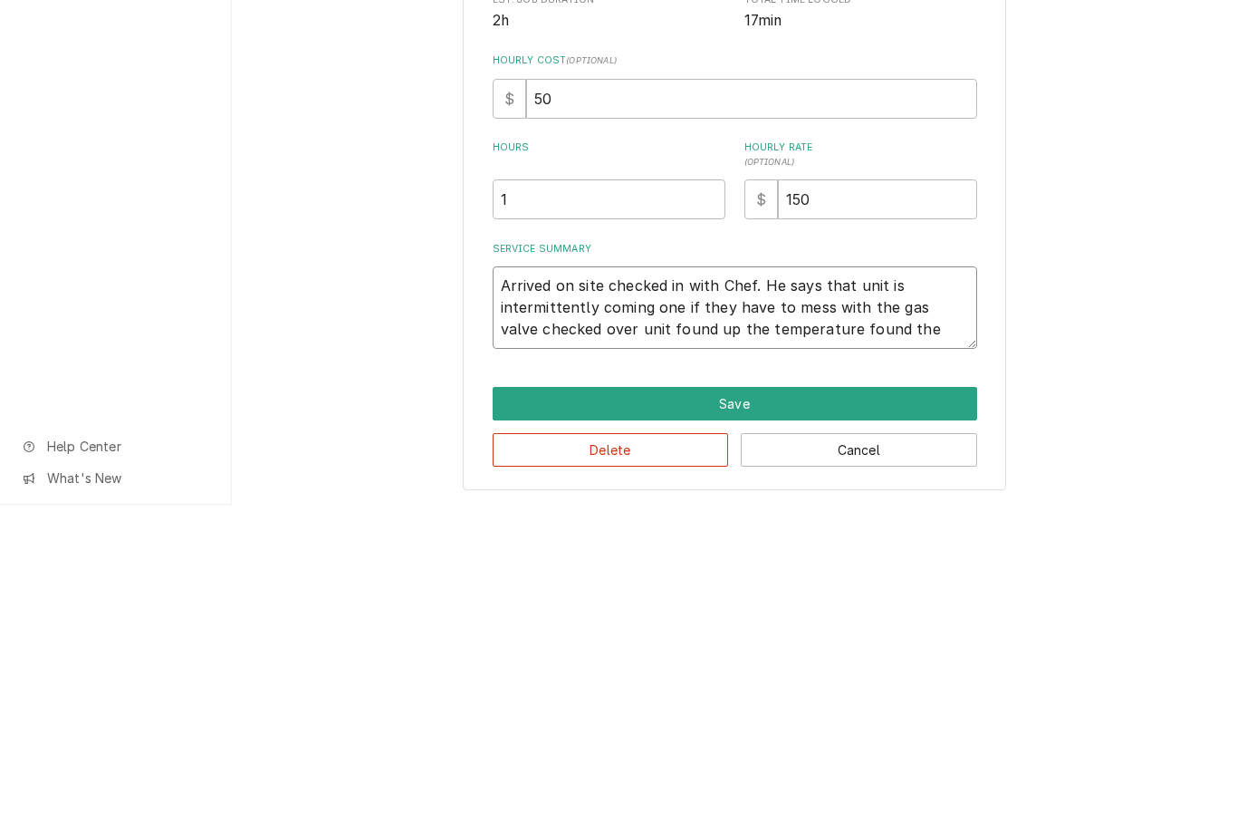
type textarea "x"
type textarea "Arrived on site checked in with Chef. He says that unit is intermittently comin…"
type textarea "x"
type textarea "Arrived on site checked in with Chef. He says that unit is intermittently comin…"
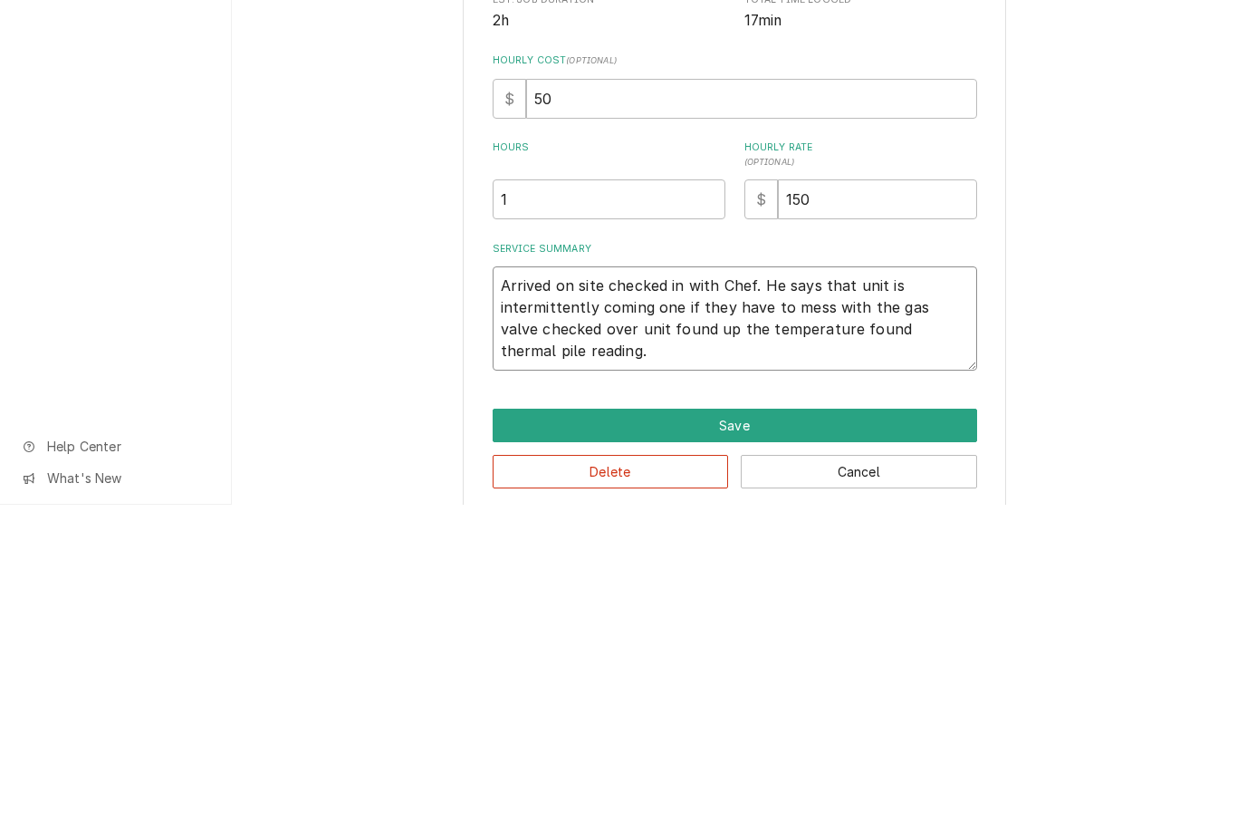
type textarea "x"
type textarea "Arrived on site checked in with Chef. He says that unit is intermittently comin…"
type textarea "x"
type textarea "Arrived on site checked in with Chef. He says that unit is intermittently comin…"
type textarea "x"
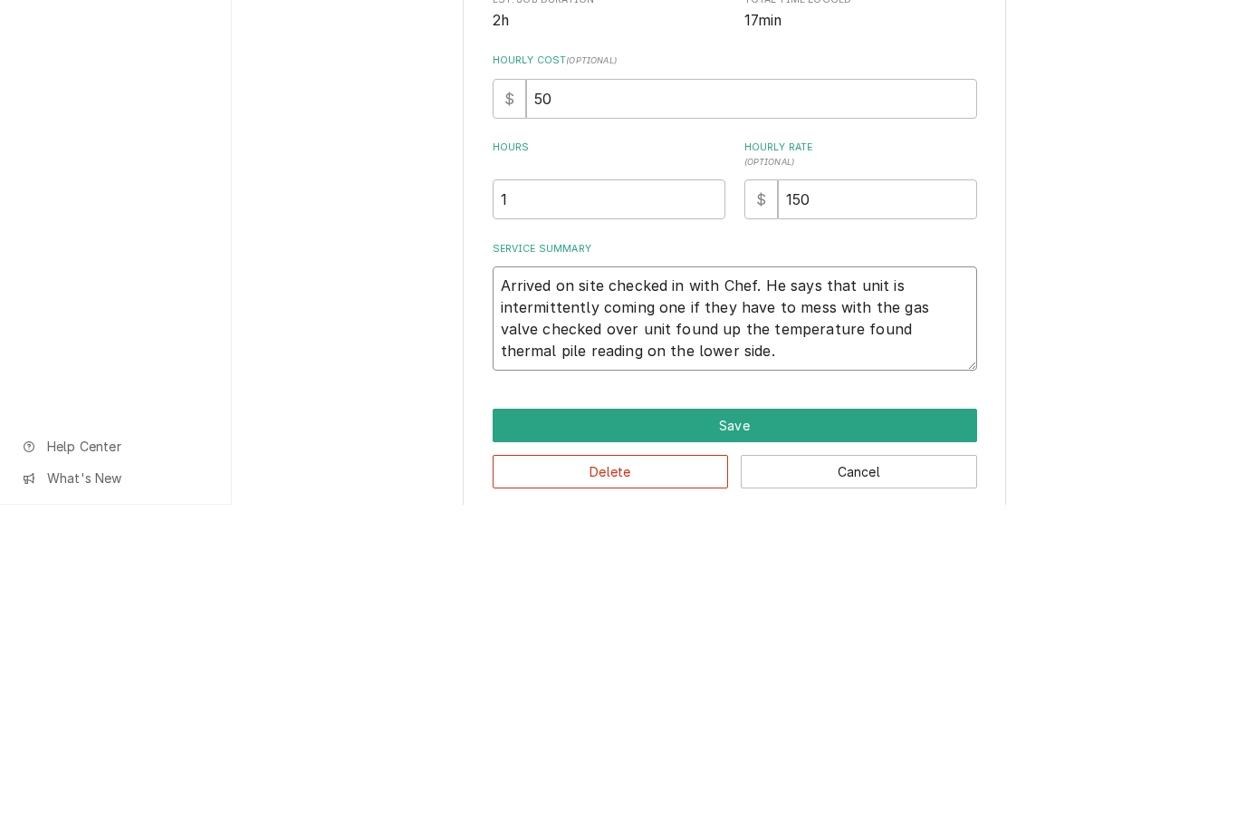
type textarea "Arrived on site checked in with Chef. He says that unit is intermittently comin…"
type textarea "x"
type textarea "Arrived on site checked in with Chef. He says that unit is intermittently comin…"
type textarea "x"
type textarea "Arrived on site checked in with Chef. He says that unit is intermittently comin…"
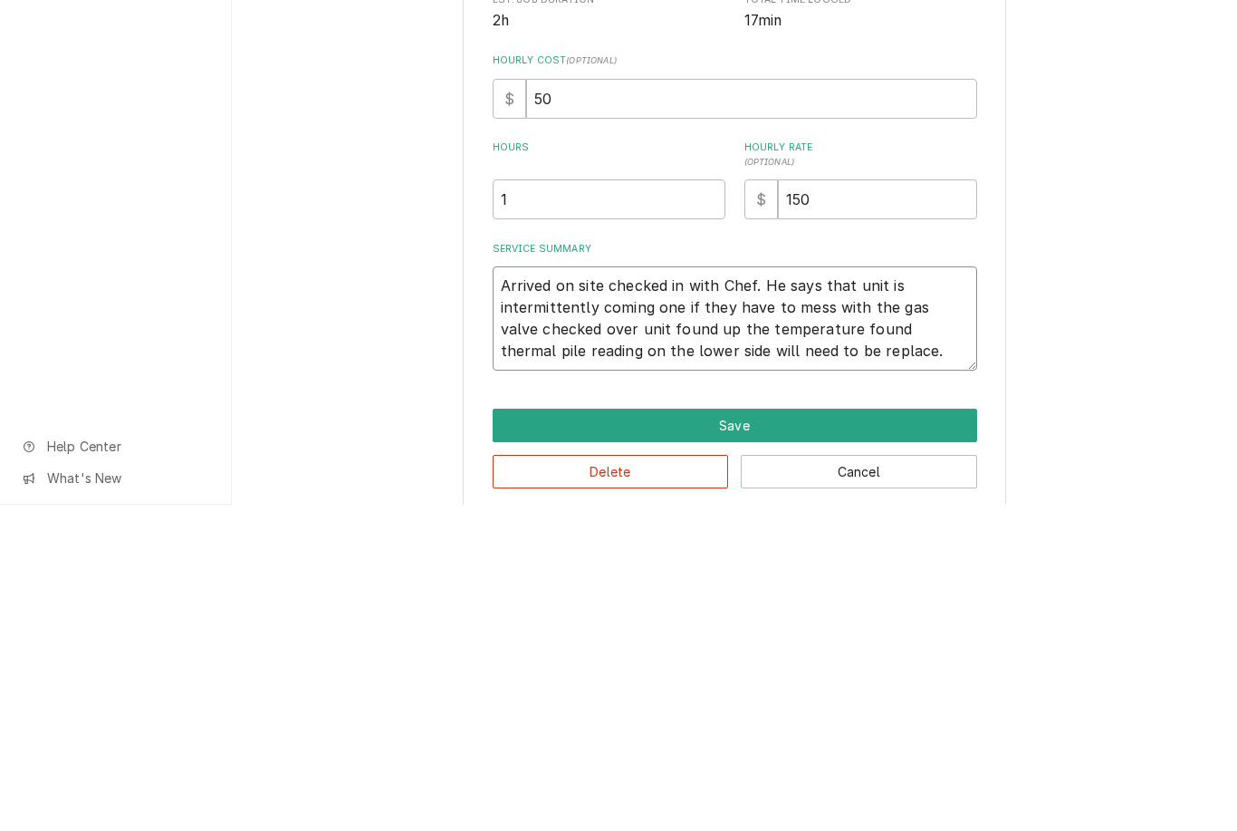
type textarea "x"
type textarea "Arrived on site checked in with Chef. He says that unit is intermittently comin…"
type textarea "x"
type textarea "Arrived on site checked in with Chef. He says that unit is intermittently comin…"
type textarea "x"
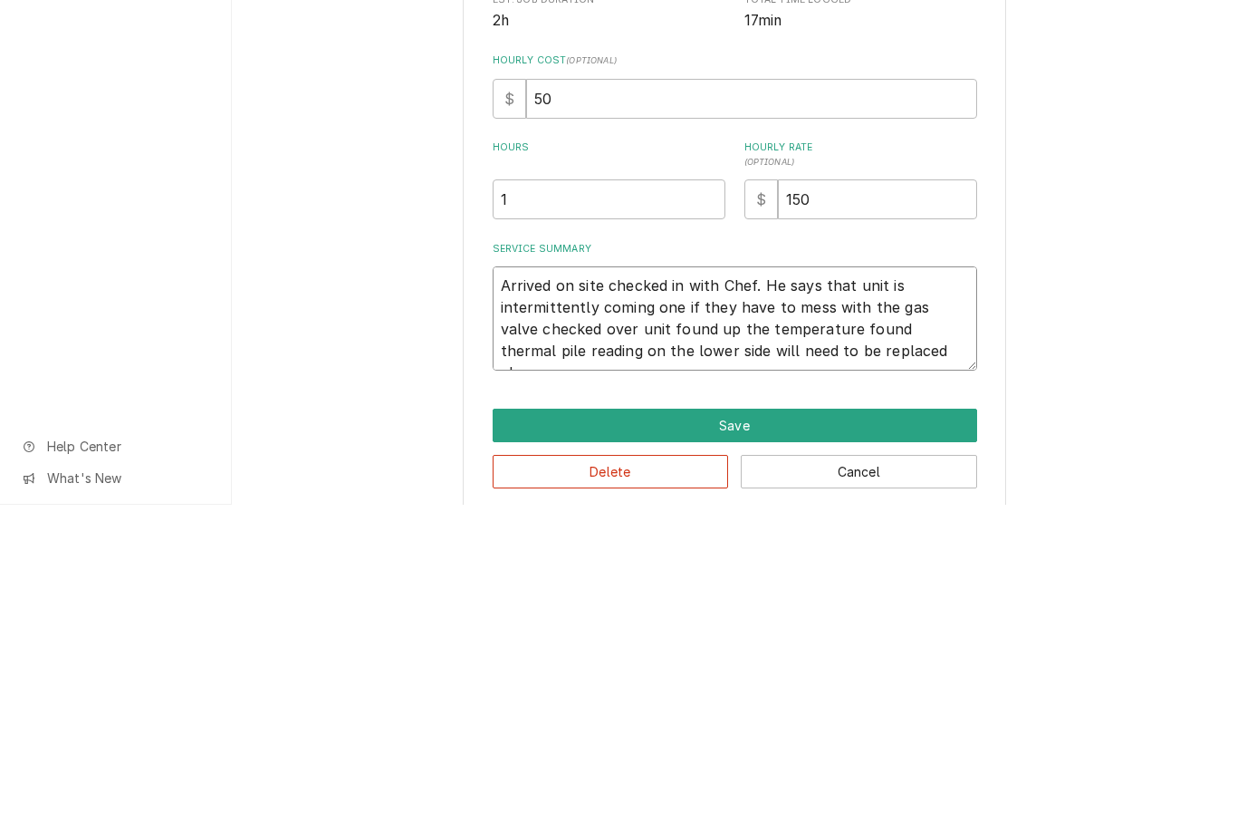
type textarea "Arrived on site checked in with Chef. He says that unit is intermittently comin…"
type textarea "x"
type textarea "Arrived on site checked in with Chef. He says that unit is intermittently comin…"
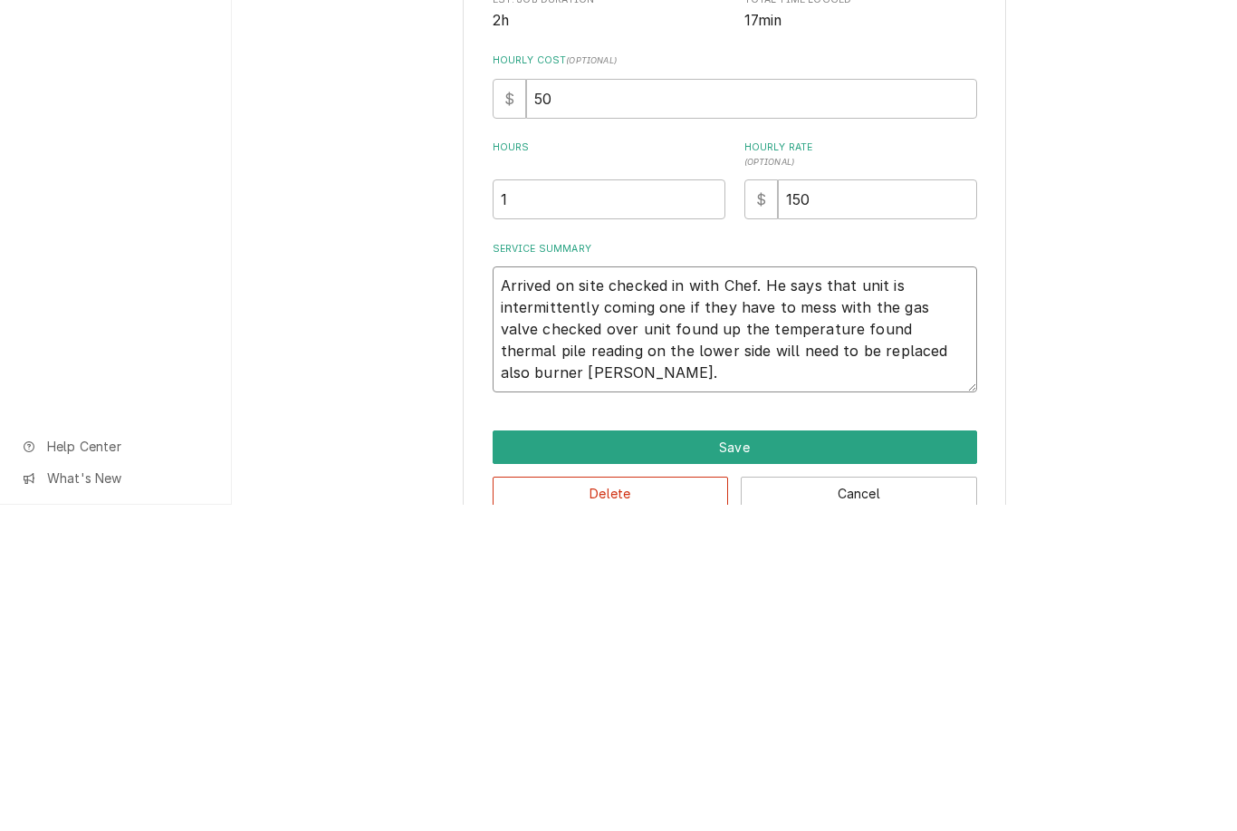
type textarea "x"
type textarea "Arrived on site checked in with Chef. He says that unit is intermittently comin…"
type textarea "x"
type textarea "Arrived on site checked in with Chef. He says that unit is intermittently comin…"
type textarea "x"
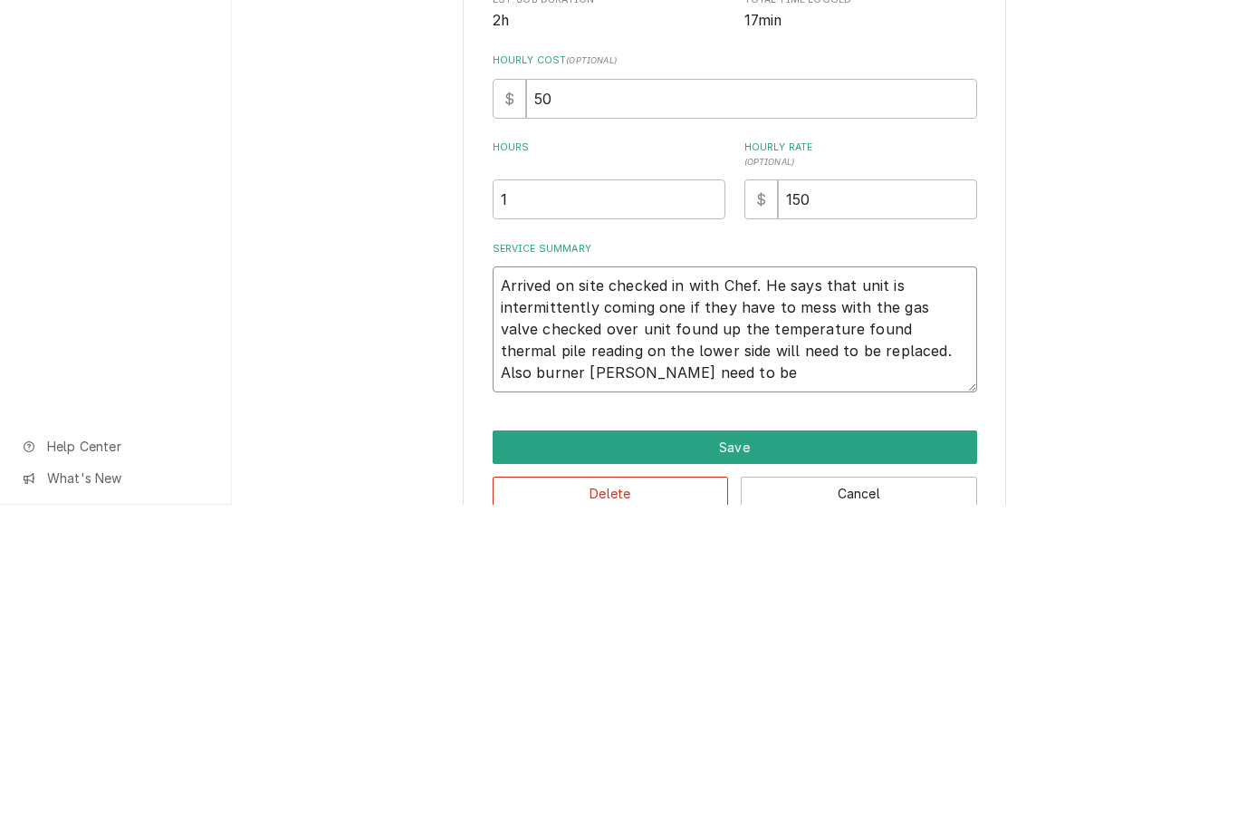
type textarea "Arrived on site checked in with Chef. He says that unit is intermittently comin…"
type textarea "x"
type textarea "Arrived on site checked in with Chef. He says that unit is intermittently comin…"
type textarea "x"
type textarea "Arrived on site checked in with Chef. He says that unit is intermittently comin…"
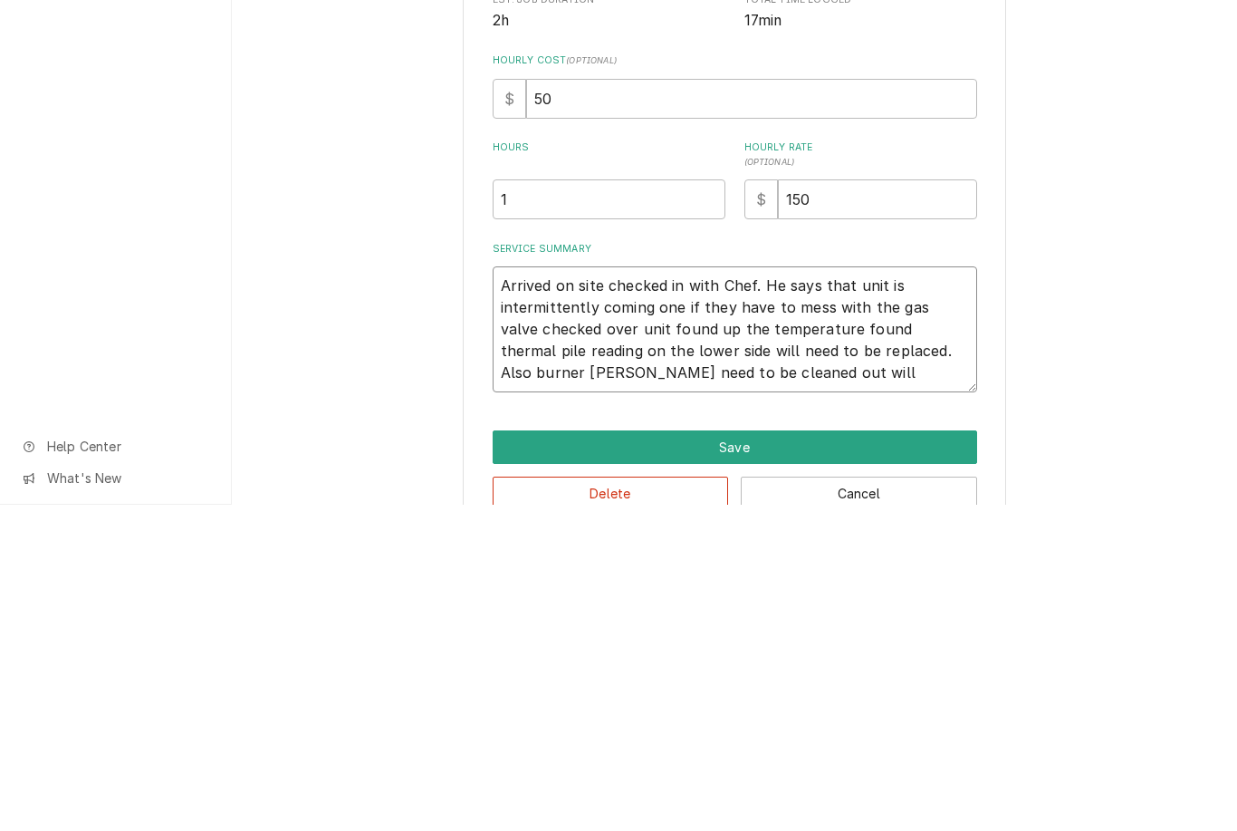
type textarea "x"
type textarea "Arrived on site checked in with Chef. He says that unit is intermittently comin…"
type textarea "x"
type textarea "Arrived on site checked in with Chef. He says that unit is intermittently comin…"
type textarea "x"
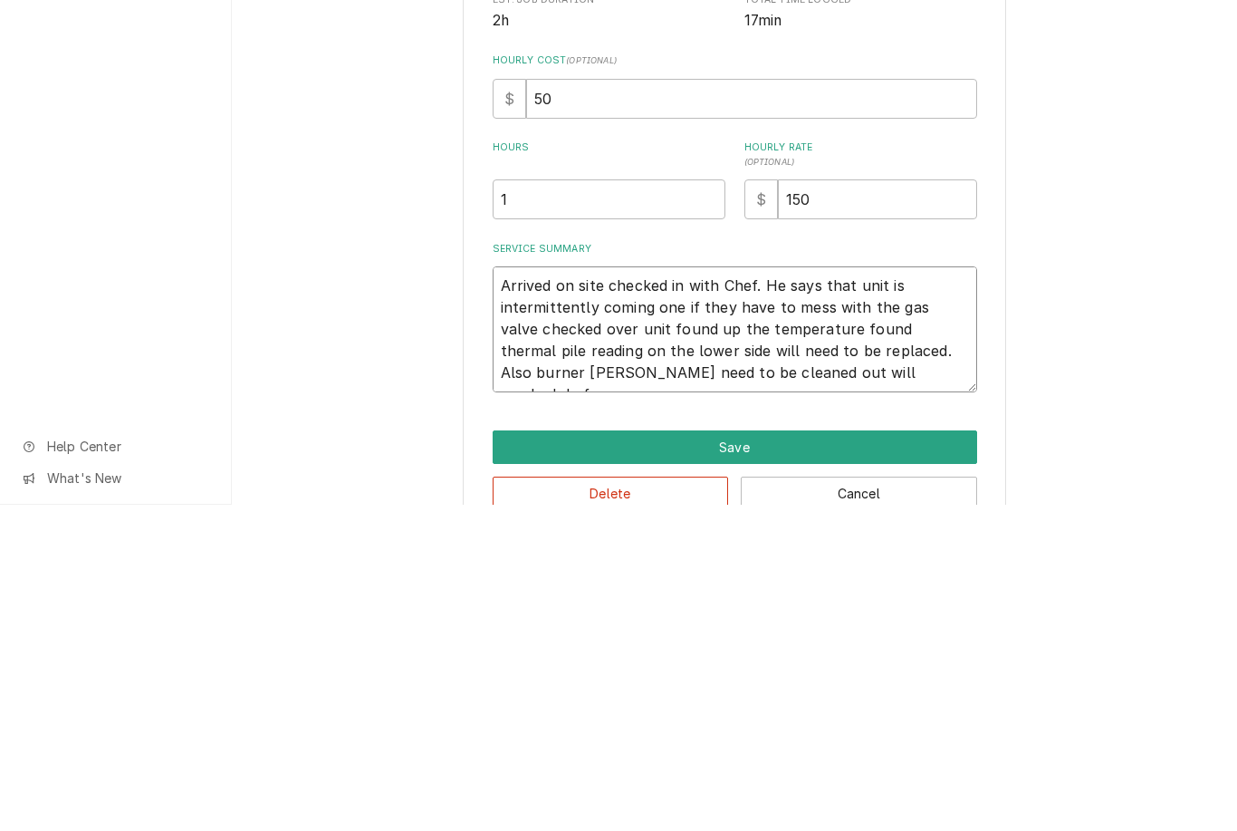
type textarea "Arrived on site checked in with Chef. He says that unit is intermittently comin…"
type textarea "x"
type textarea "Arrived on site checked in with Chef. He says that unit is intermittently comin…"
type textarea "x"
type textarea "Arrived on site checked in with Chef. He says that unit is intermittently comin…"
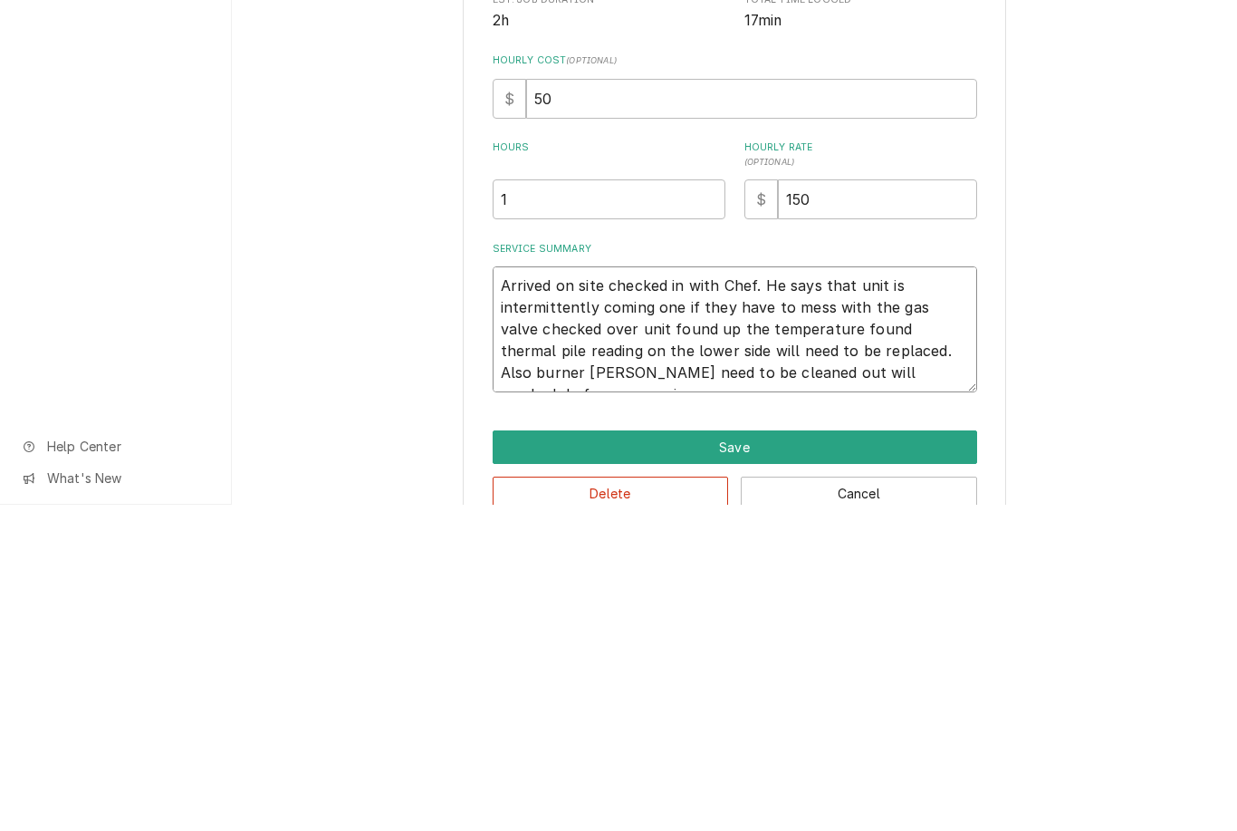
click at [1124, 280] on div "Use the fields below to edit this service charge Short Description Fryer Repair…" at bounding box center [734, 427] width 1005 height 895
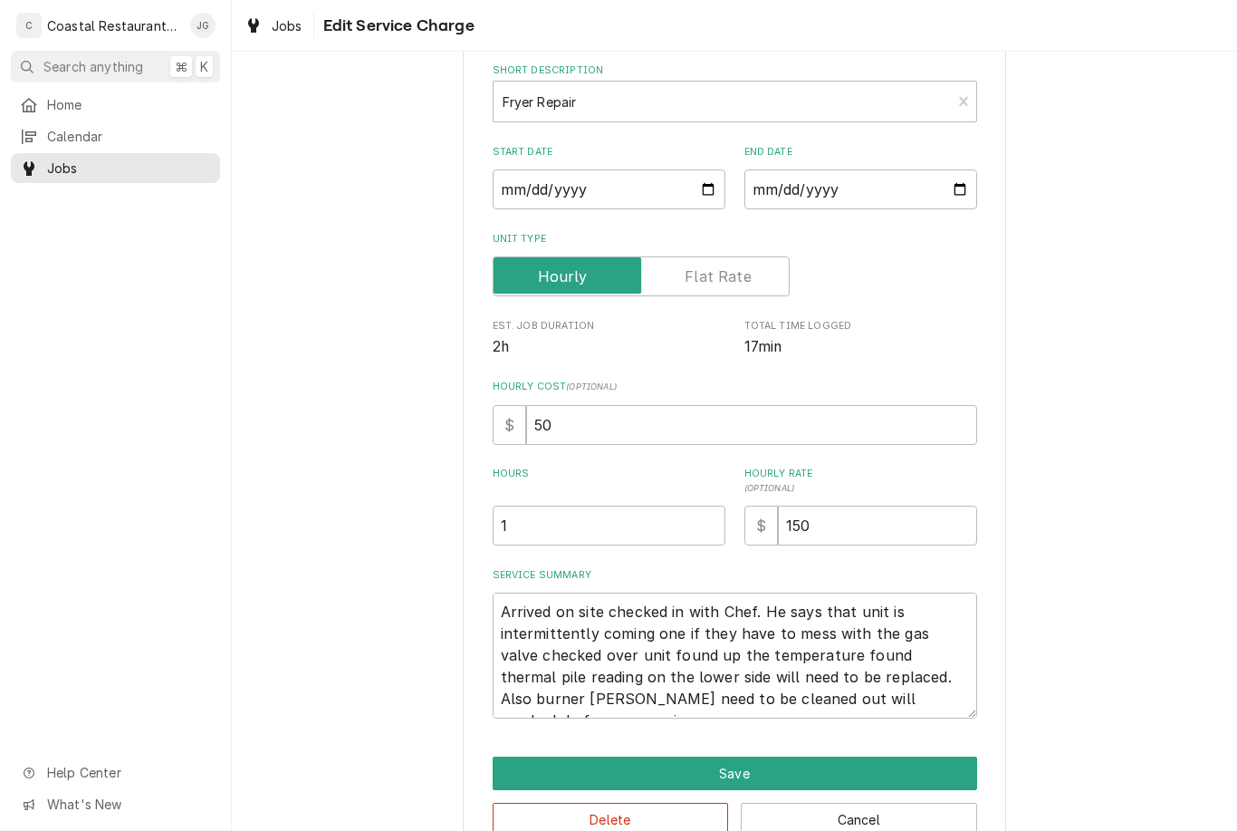
click at [797, 759] on button "Save" at bounding box center [735, 773] width 485 height 34
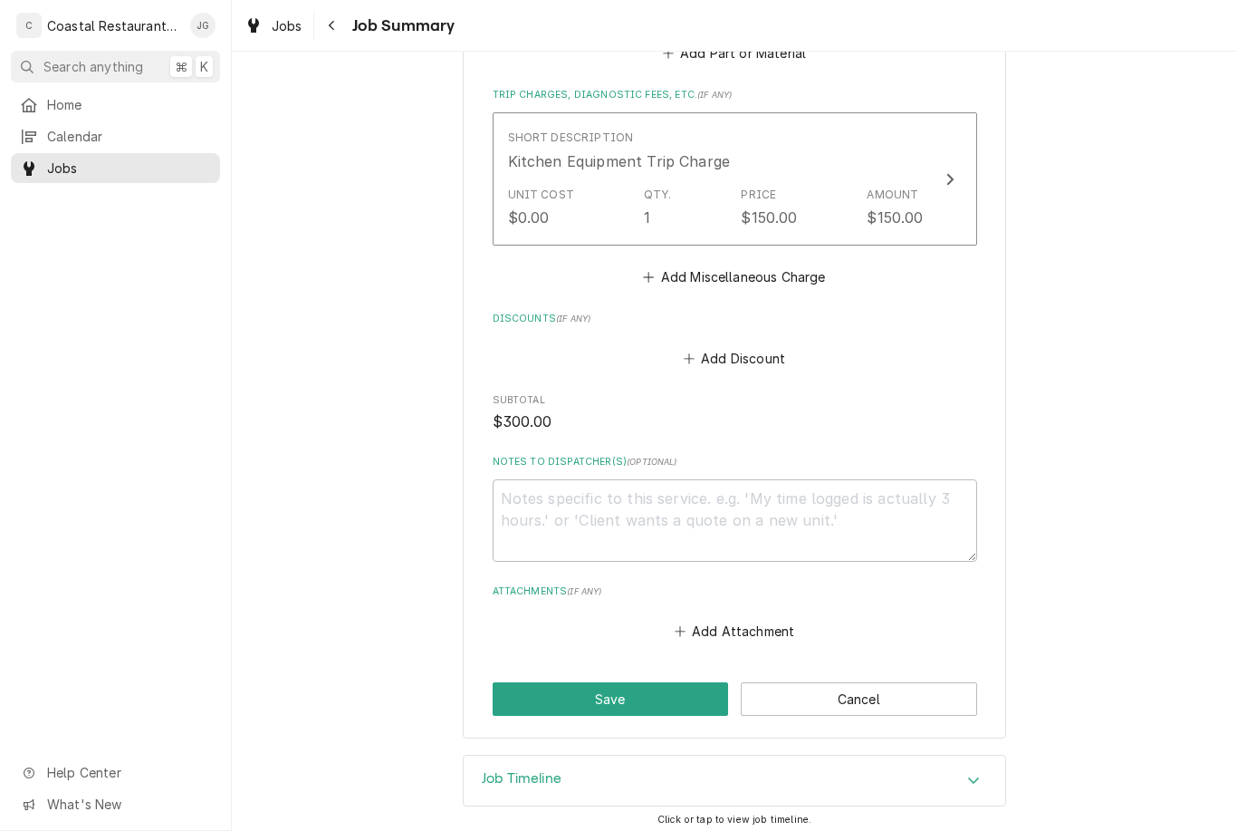
scroll to position [931, 0]
click at [646, 693] on button "Save" at bounding box center [611, 700] width 236 height 34
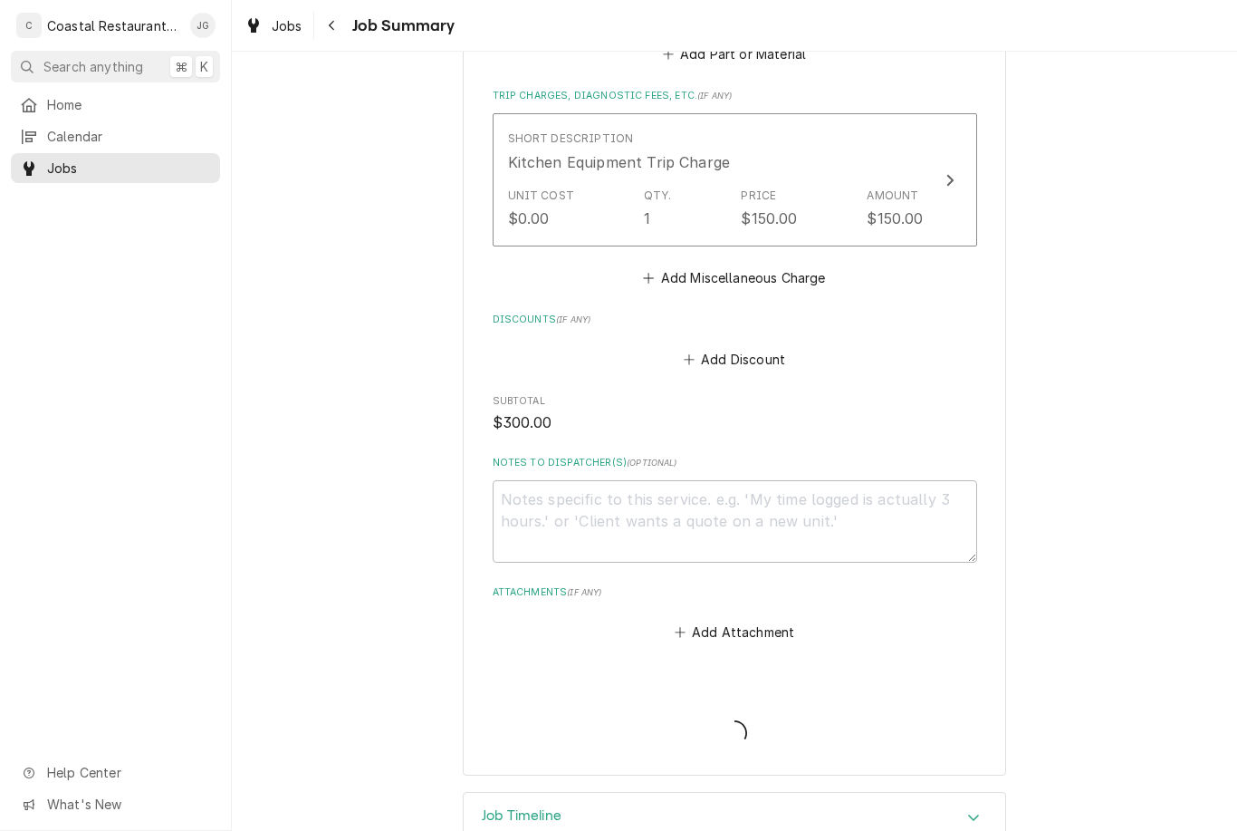
type textarea "x"
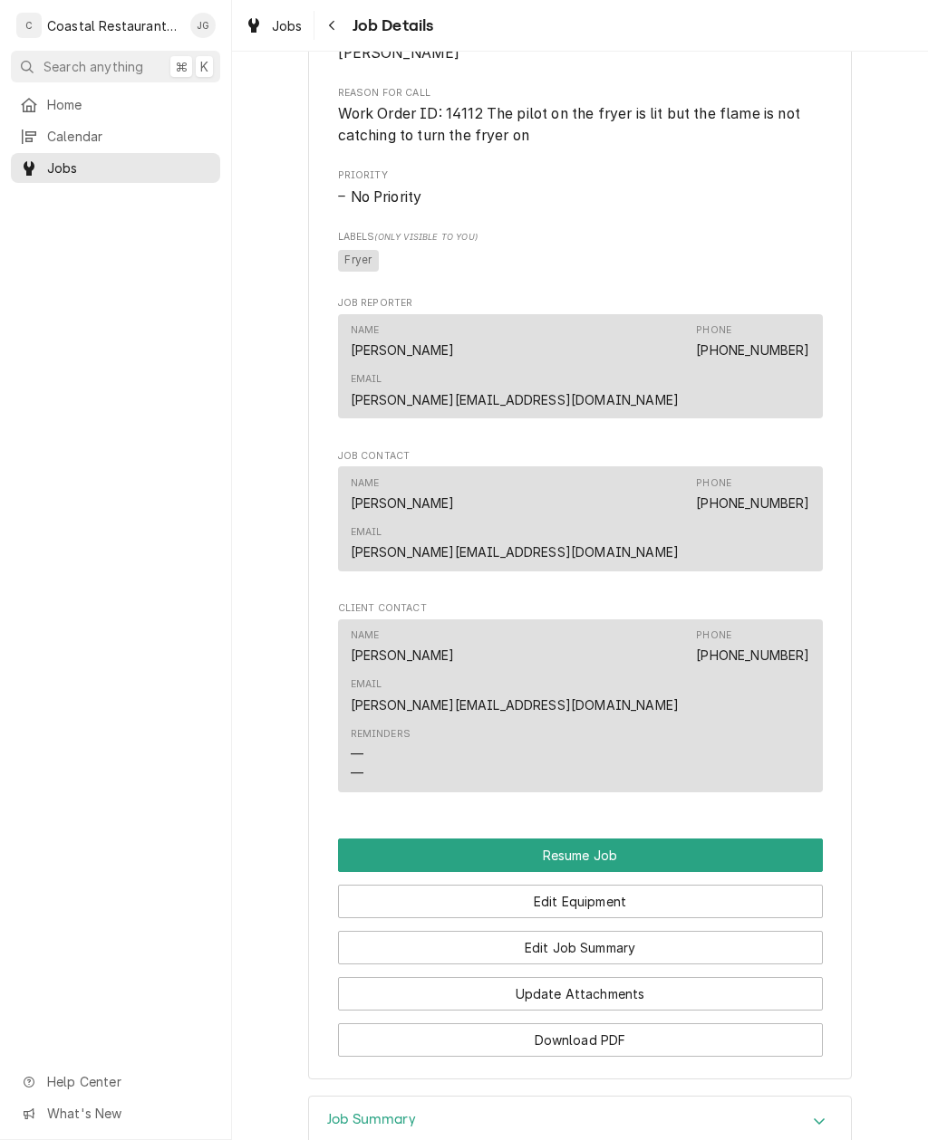
scroll to position [1195, 0]
click at [714, 838] on button "Resume Job" at bounding box center [580, 855] width 485 height 34
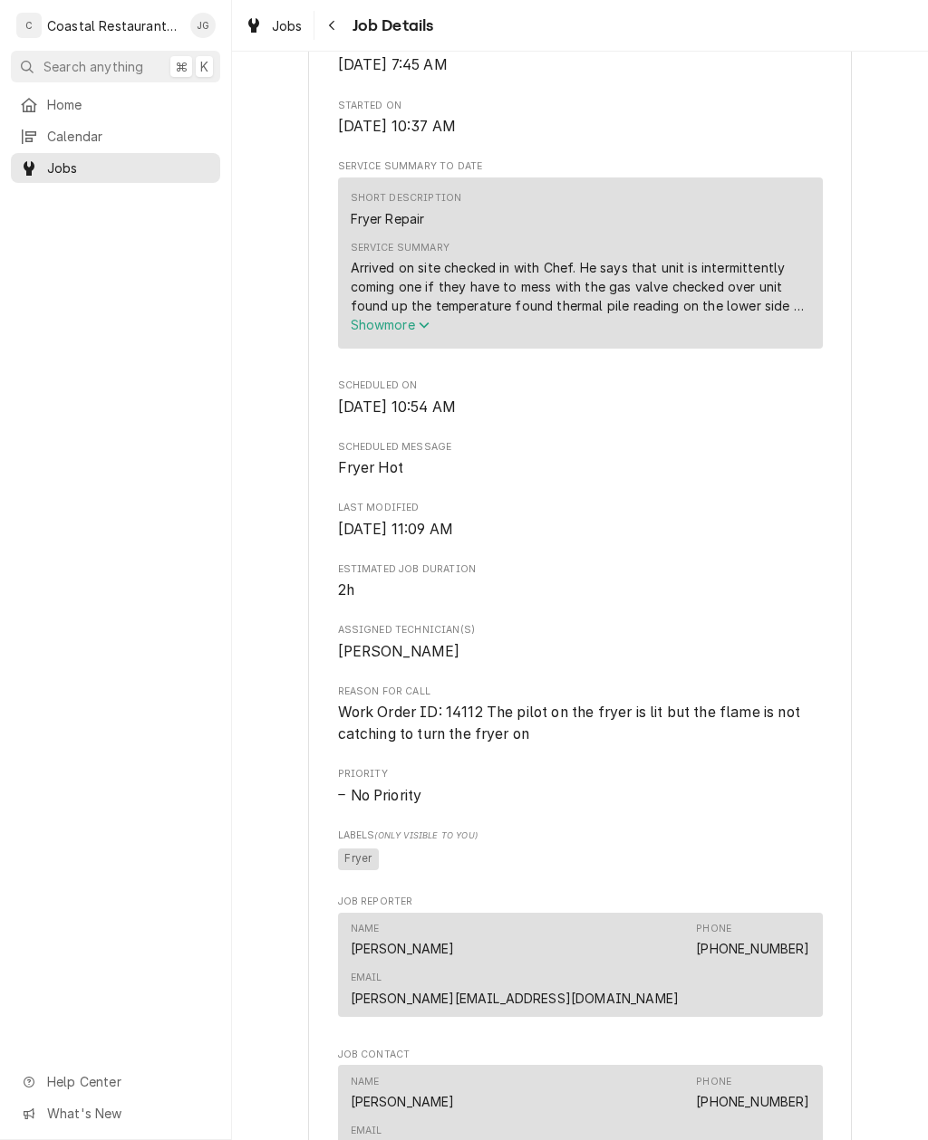
scroll to position [588, 0]
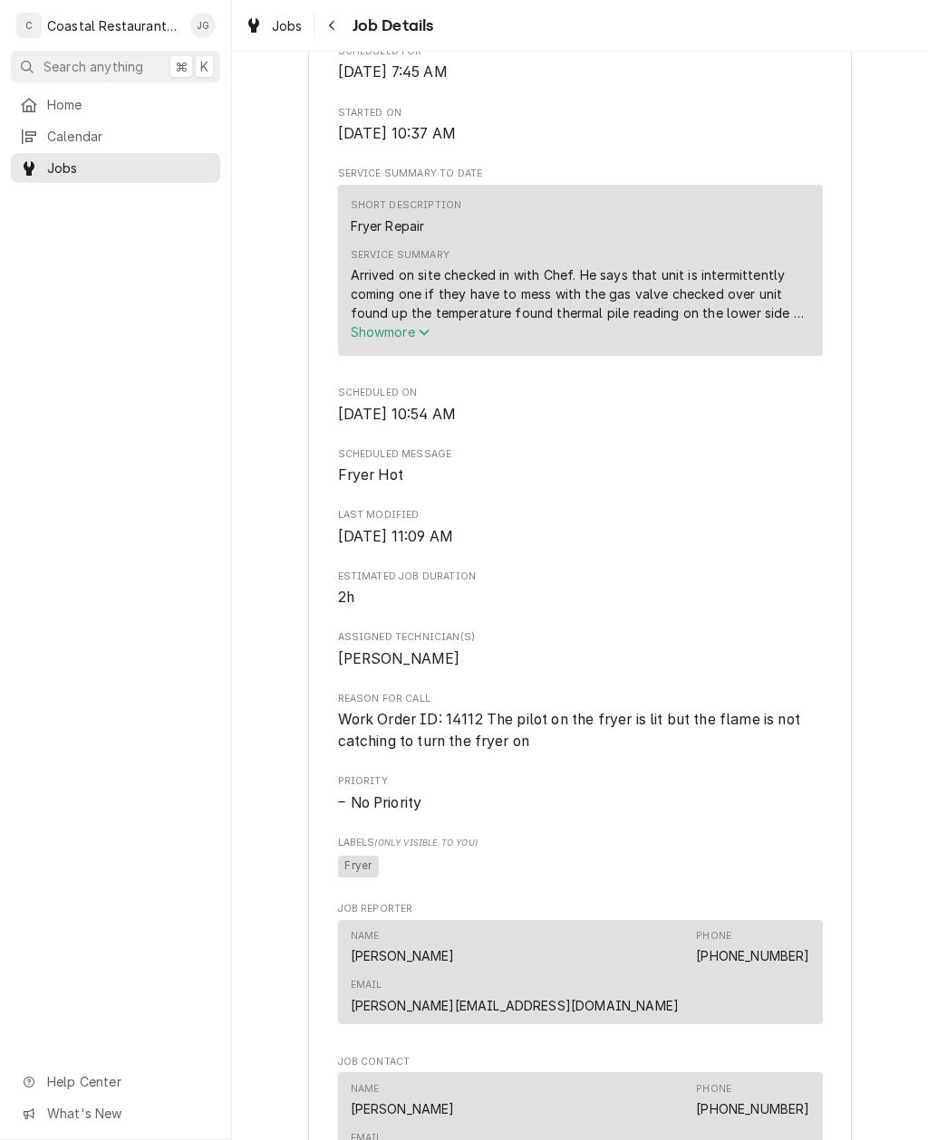
click at [67, 95] on span "Home" at bounding box center [129, 104] width 164 height 19
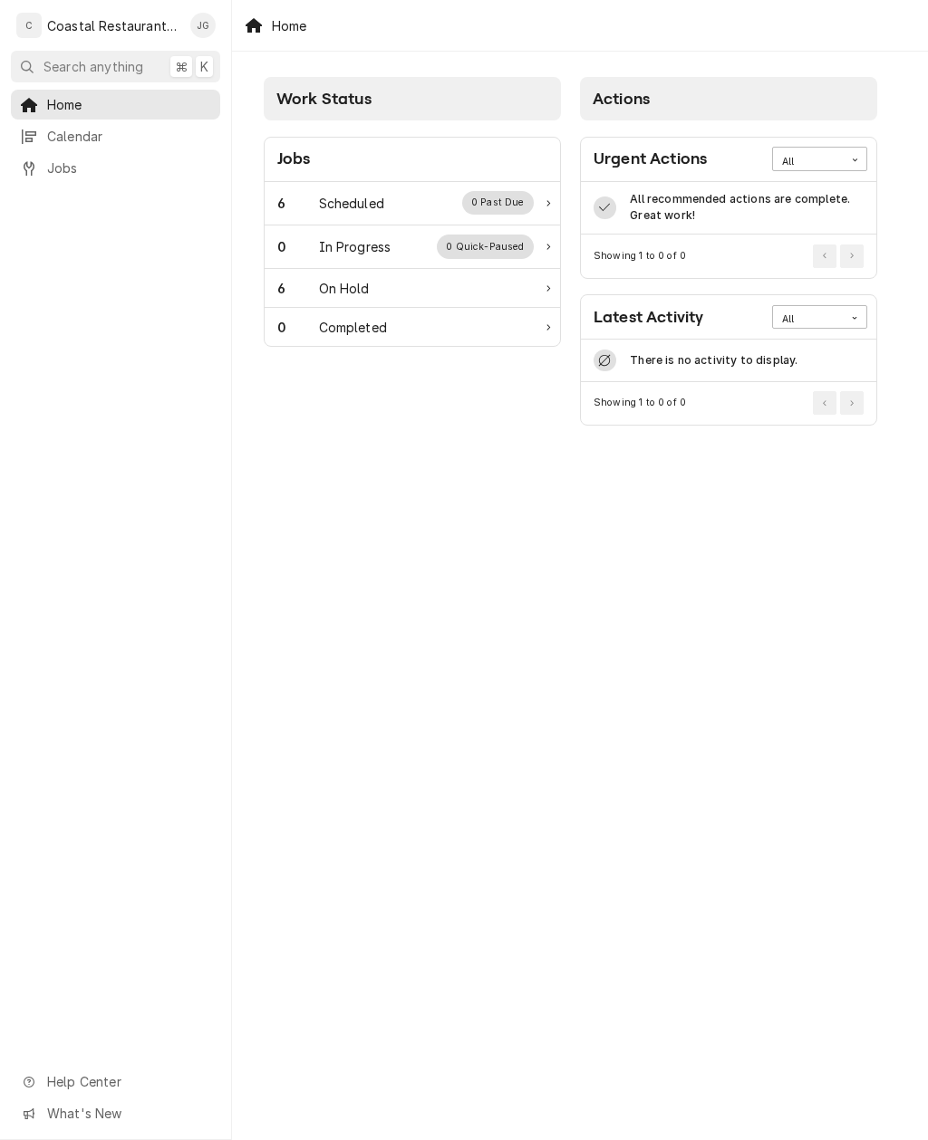
click at [295, 205] on div "6" at bounding box center [298, 203] width 42 height 19
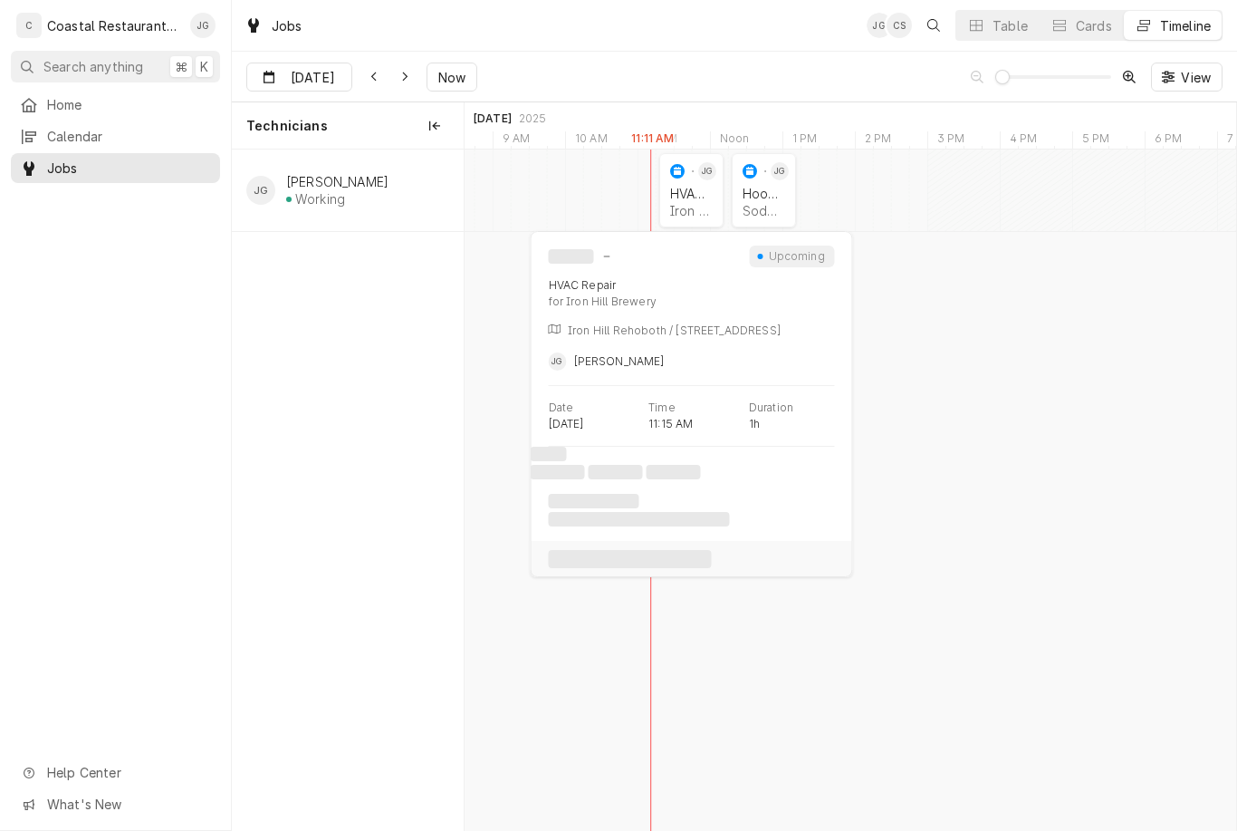
click at [669, 202] on div "HVAC Repair Iron Hill Brewery | Rehoboth Beach, 19971" at bounding box center [692, 202] width 50 height 40
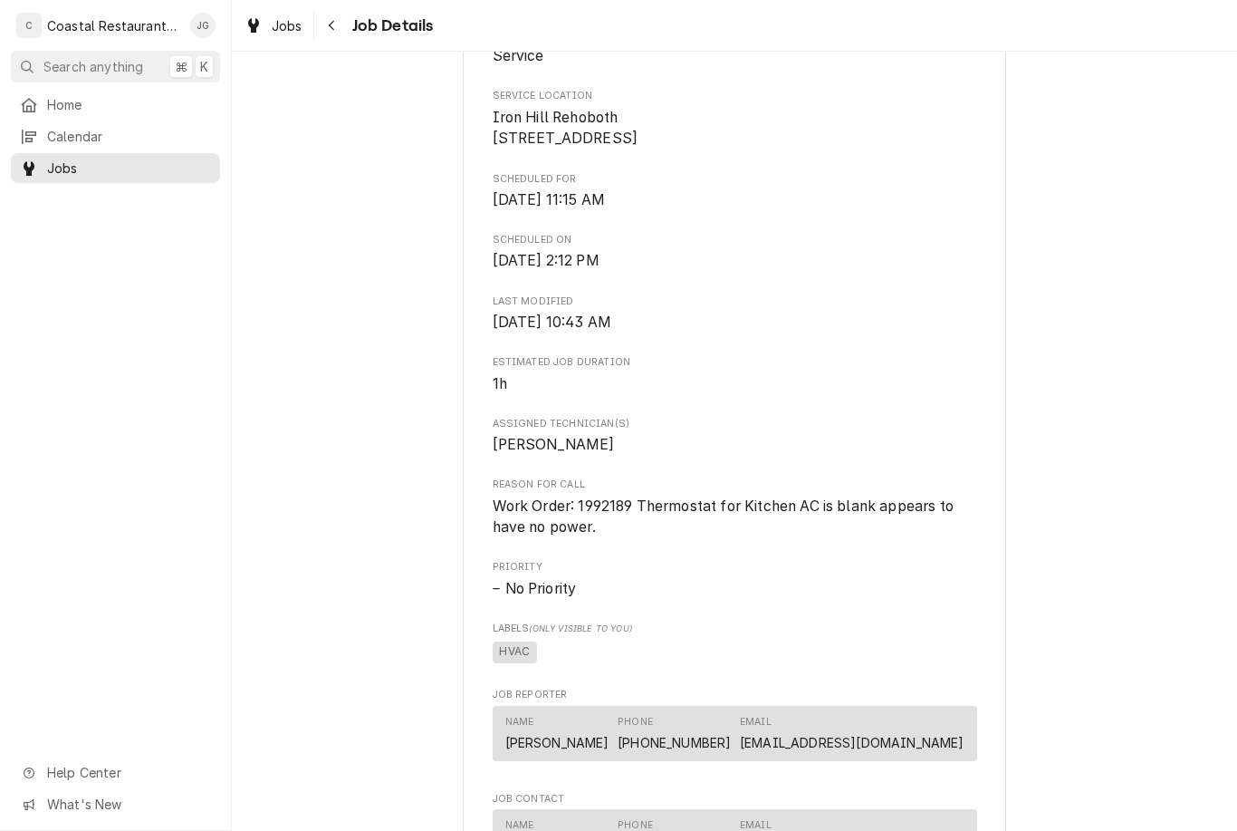
scroll to position [402, 0]
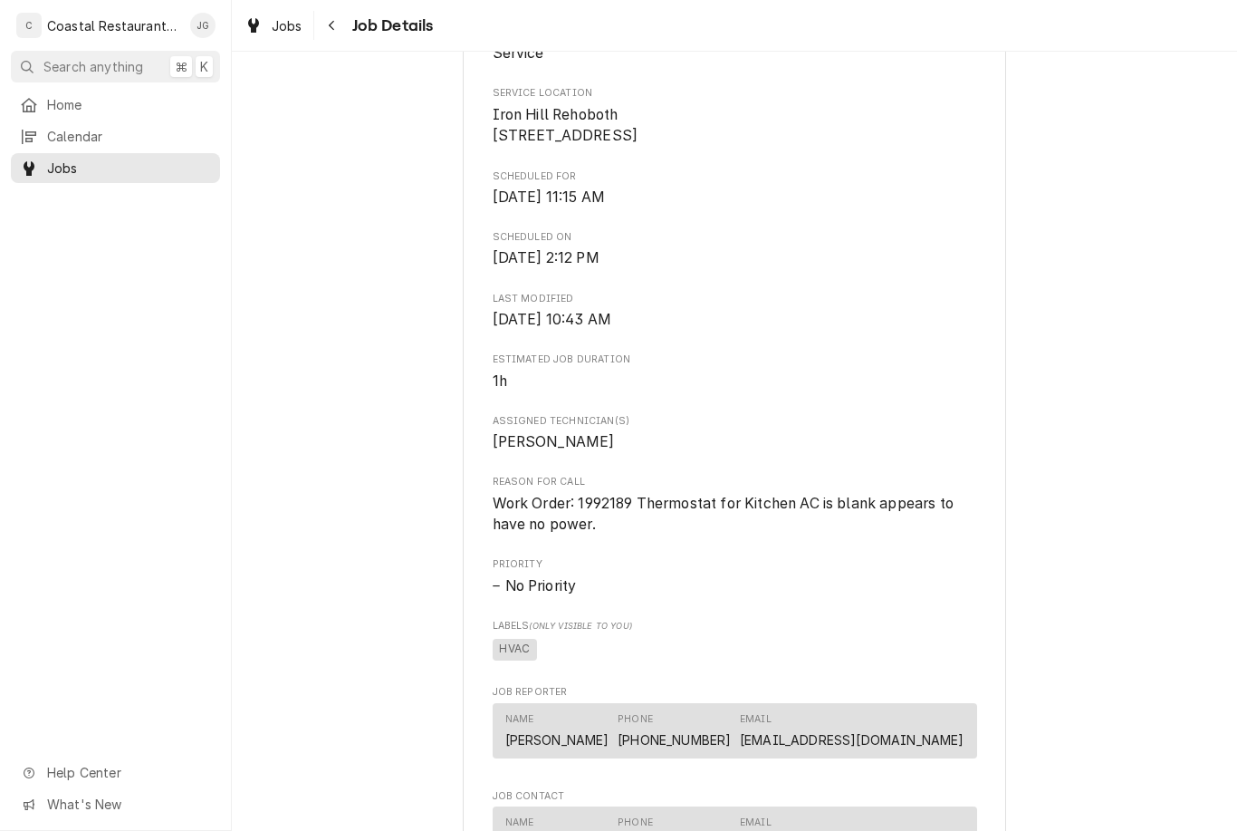
click at [90, 105] on span "Home" at bounding box center [129, 104] width 164 height 19
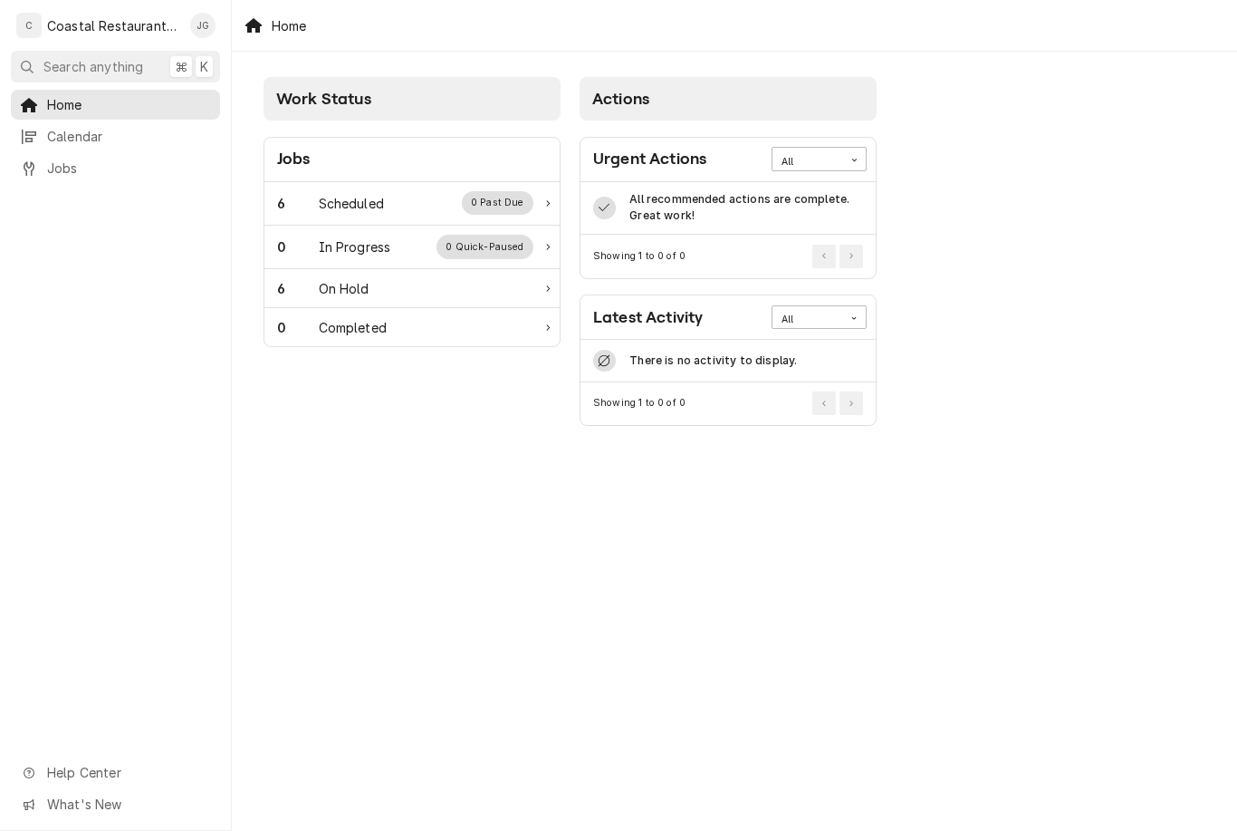
click at [376, 201] on div "Scheduled" at bounding box center [351, 203] width 65 height 19
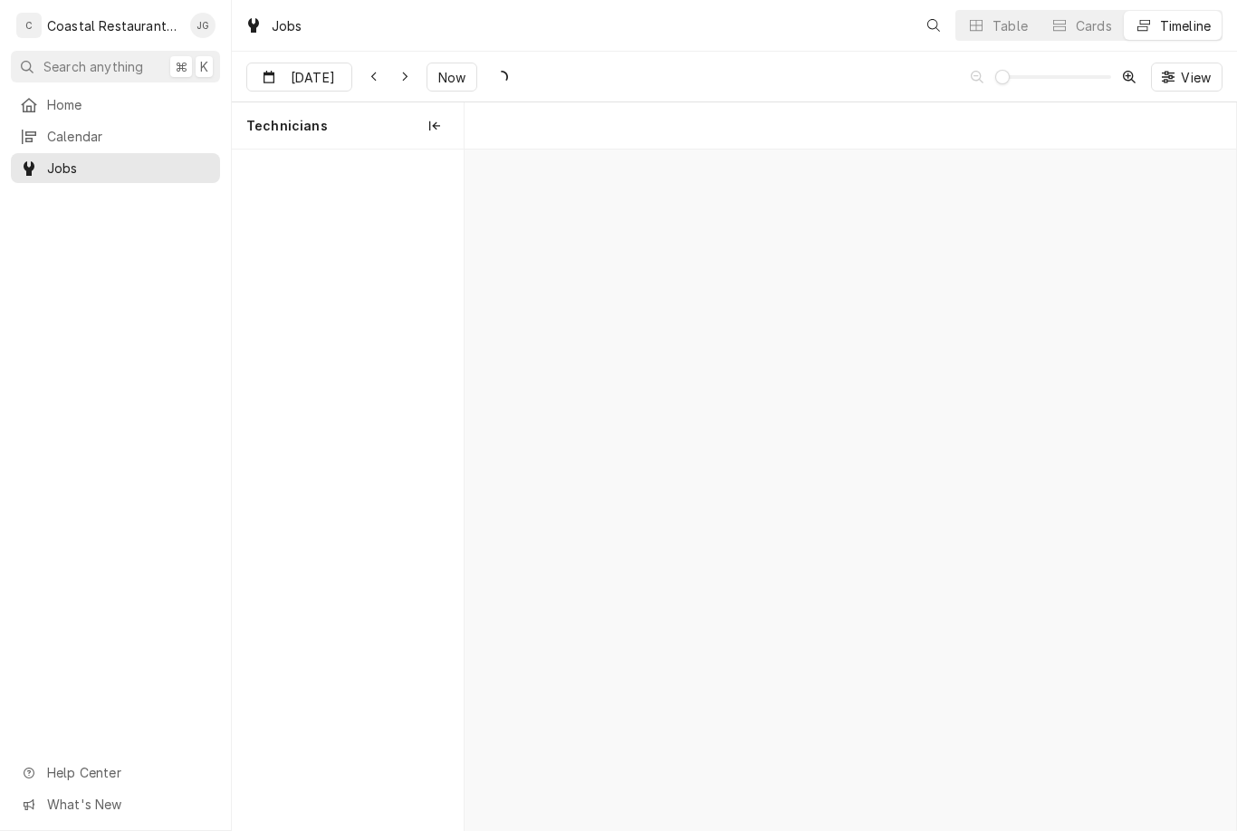
scroll to position [0, 15280]
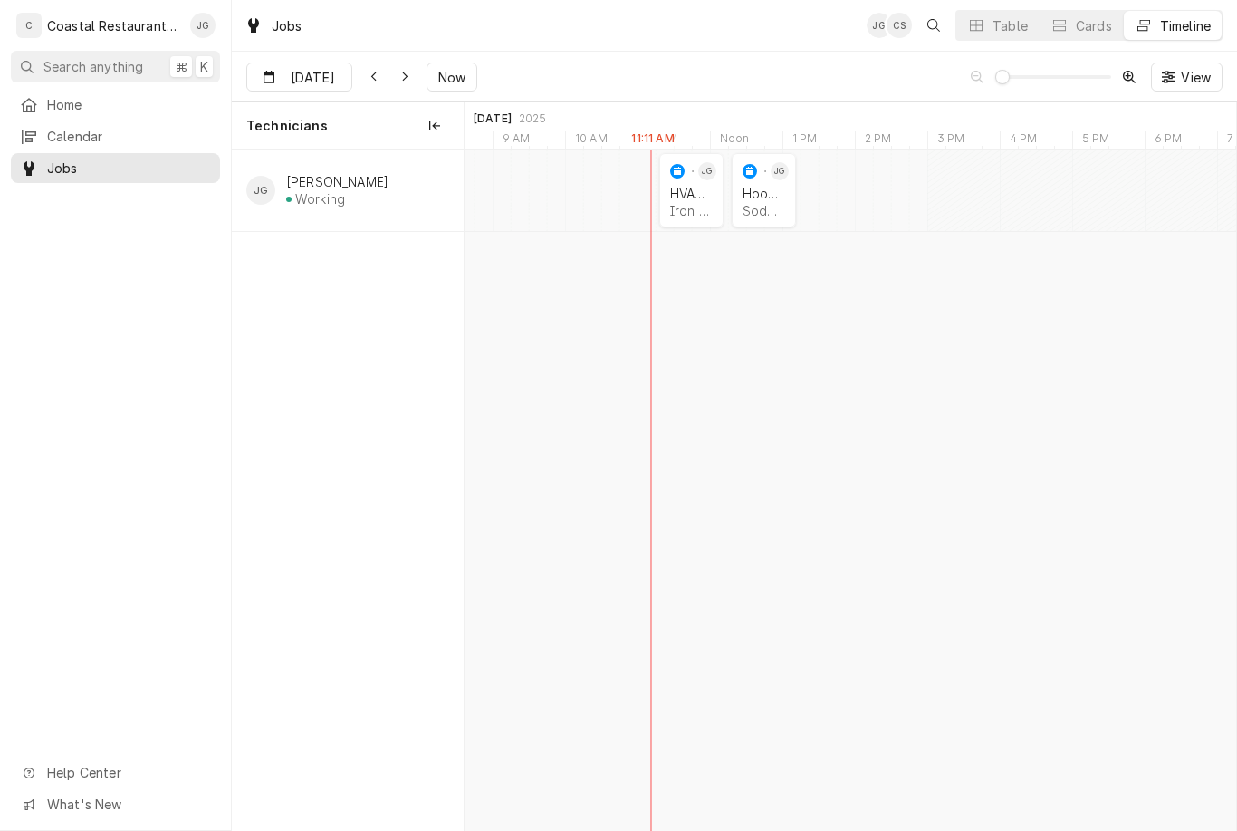
click at [766, 184] on div "Hood Repair Sodel Concepts | Lewes, 19958" at bounding box center [764, 202] width 50 height 40
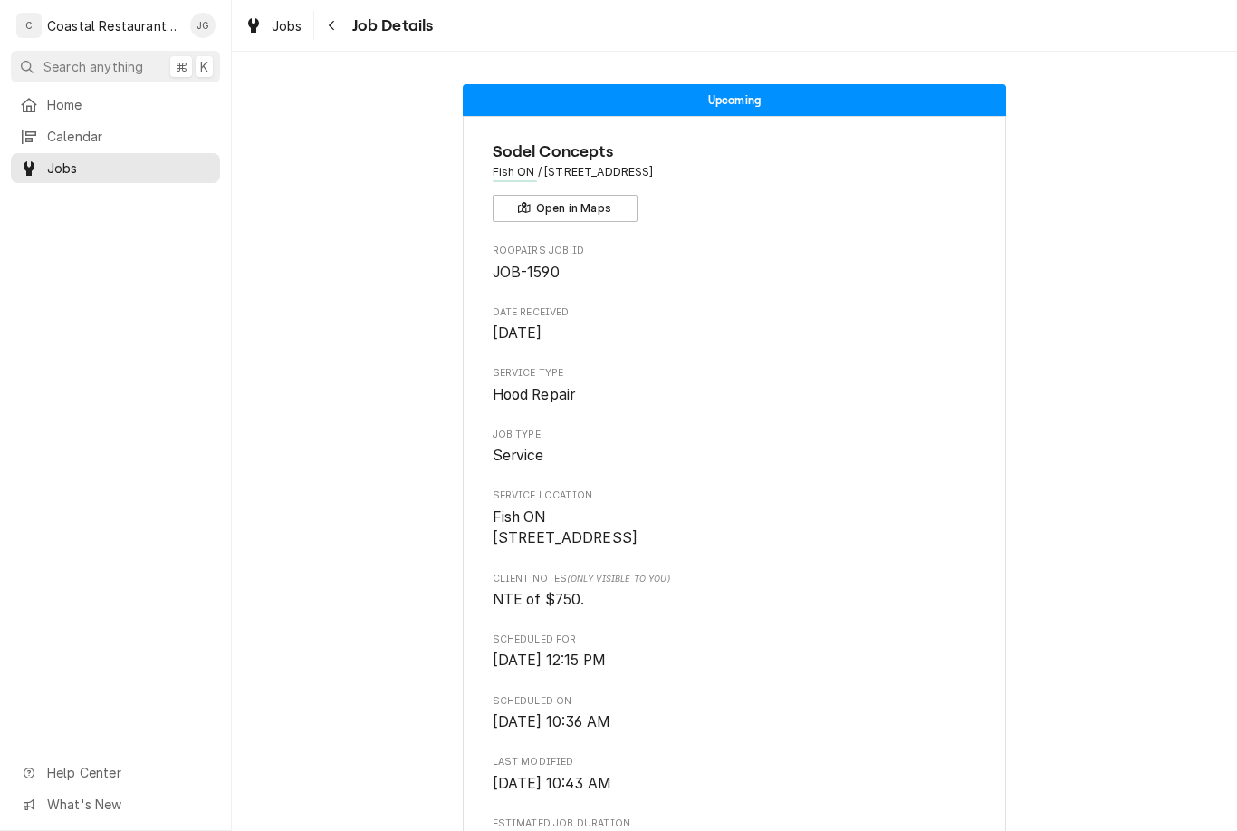
click at [90, 98] on span "Home" at bounding box center [129, 104] width 164 height 19
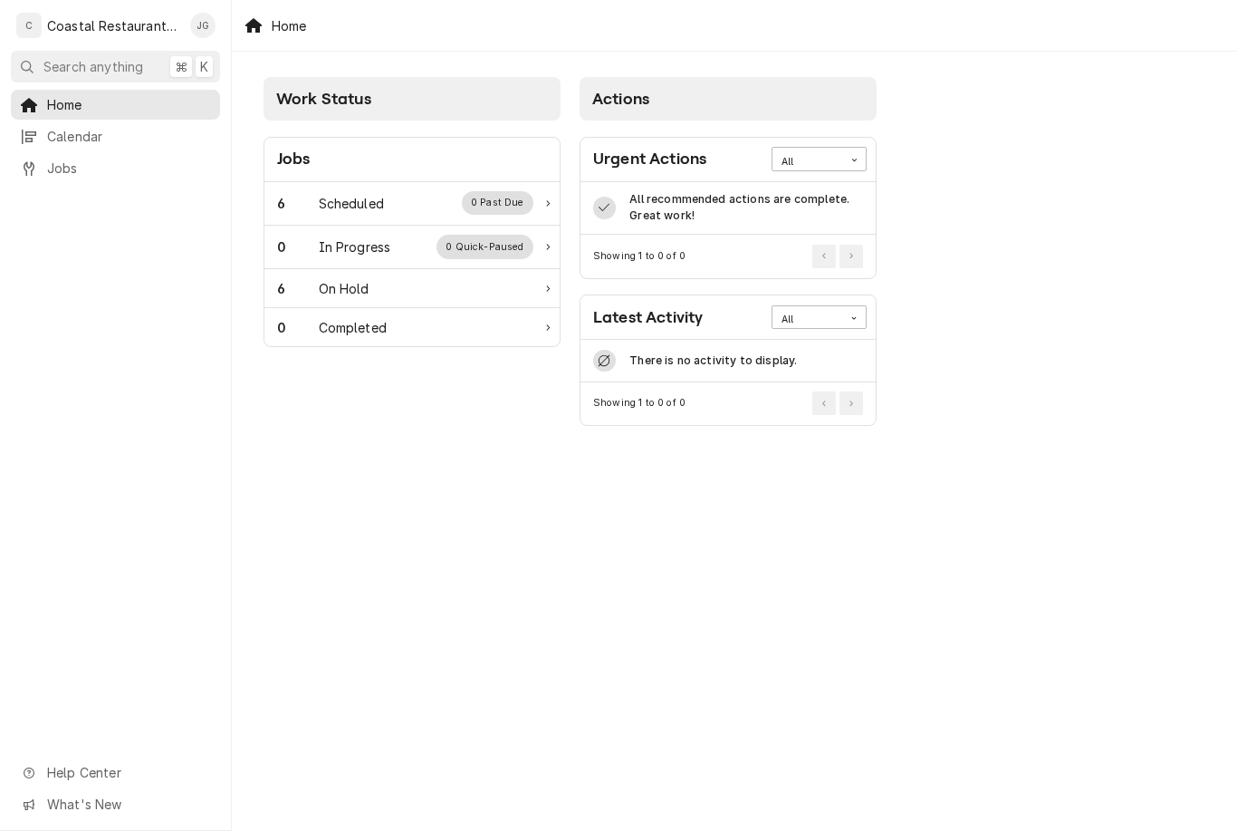
click at [374, 211] on div "Scheduled" at bounding box center [351, 203] width 65 height 19
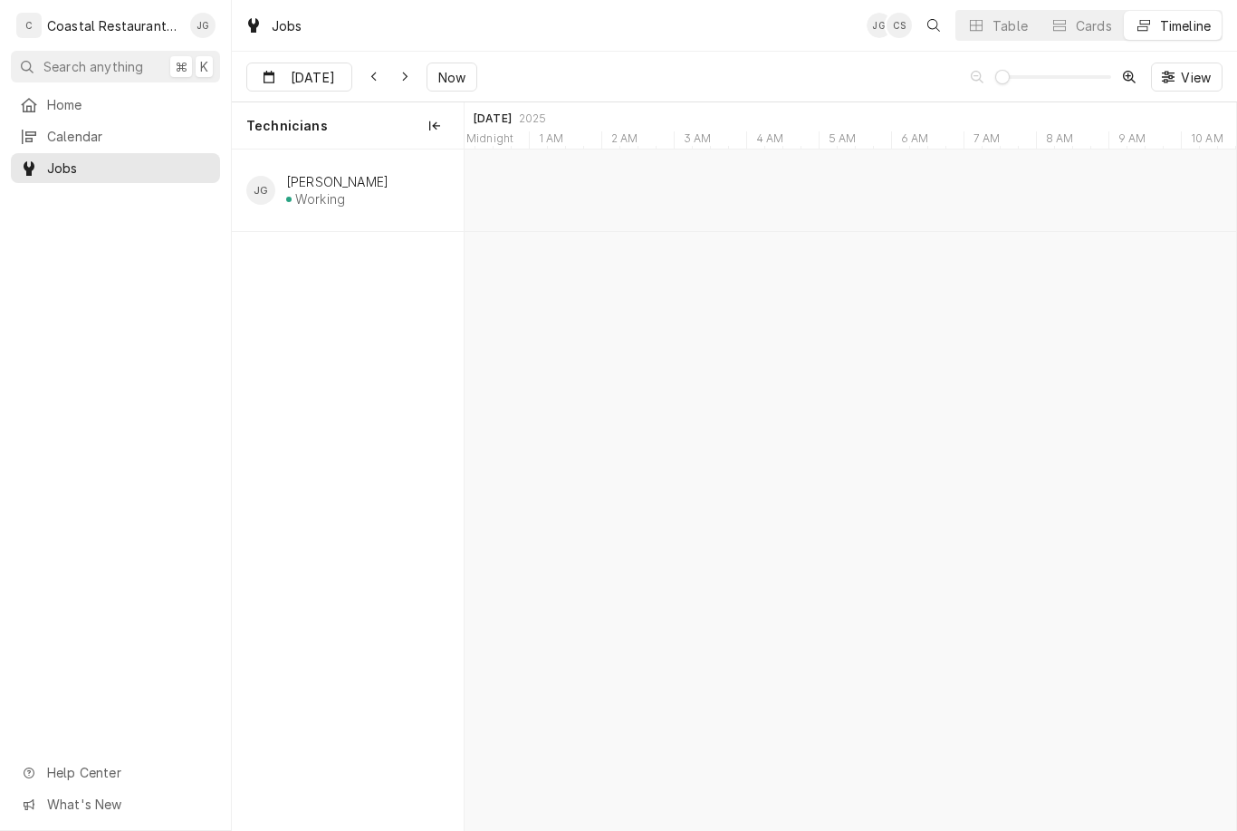
type input "Aug 29"
click at [722, 197] on div "Fryer Repair" at bounding box center [730, 193] width 115 height 15
